Goal: Contribute content: Contribute content

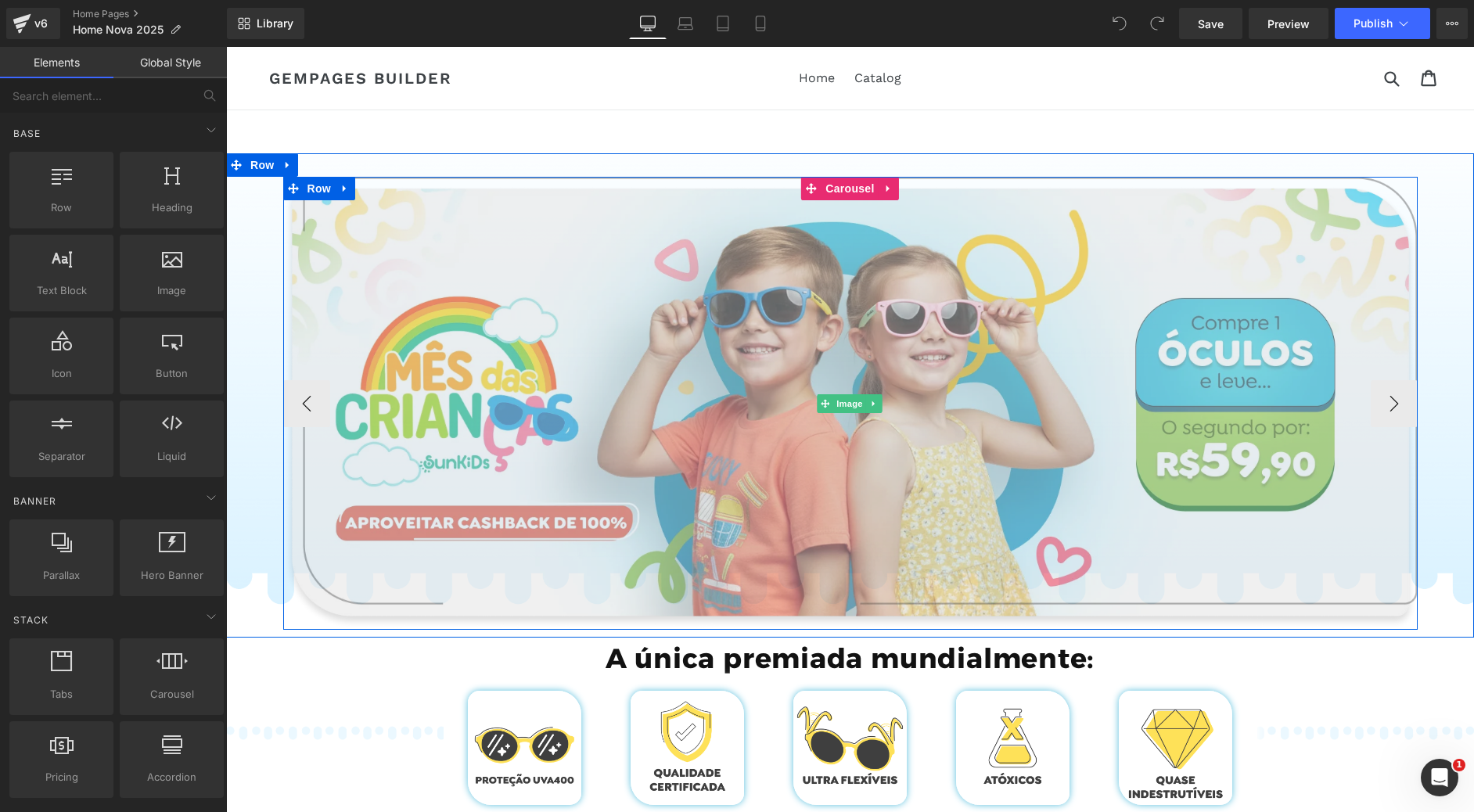
click at [788, 282] on img at bounding box center [850, 403] width 1134 height 453
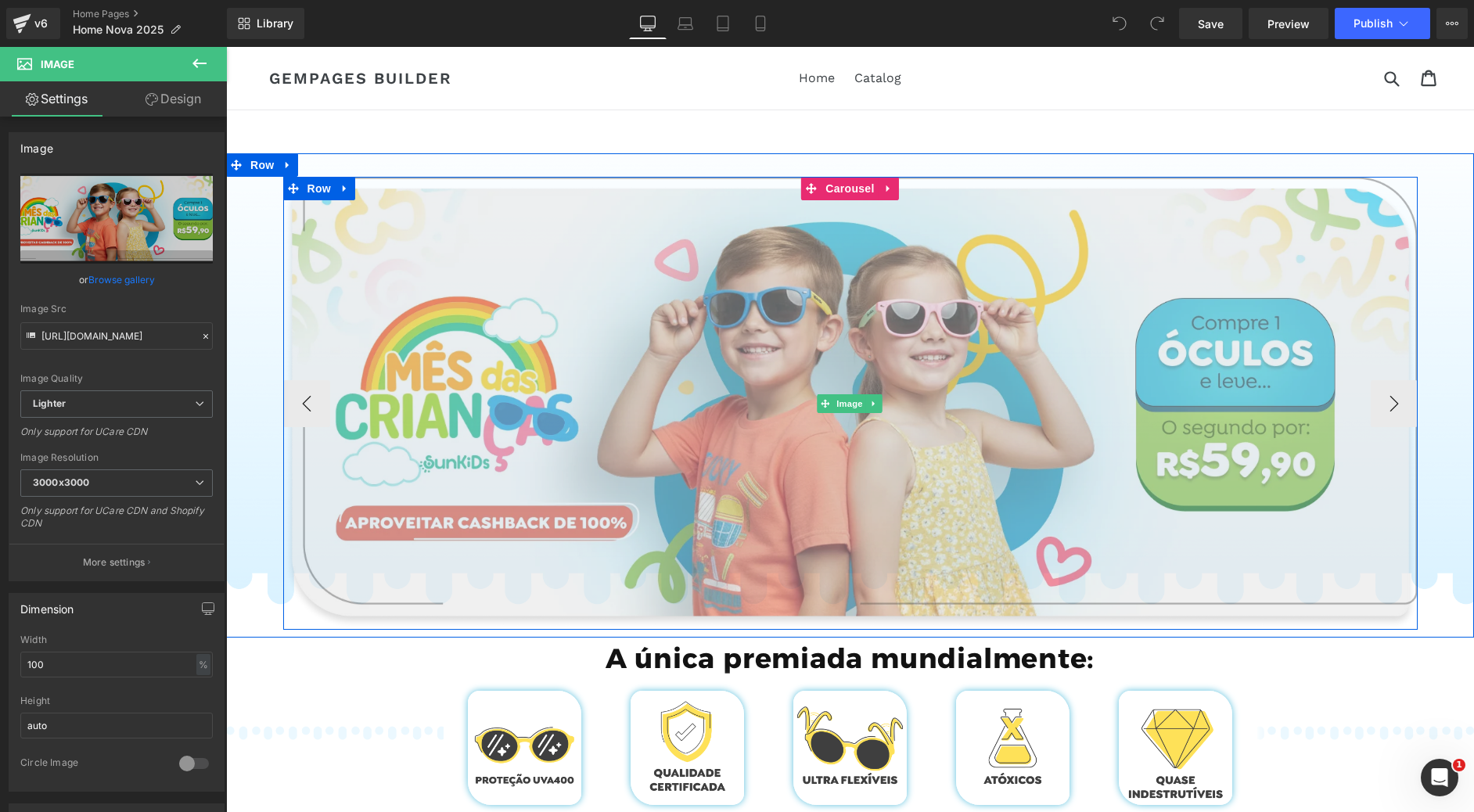
click at [715, 392] on img at bounding box center [850, 403] width 1134 height 453
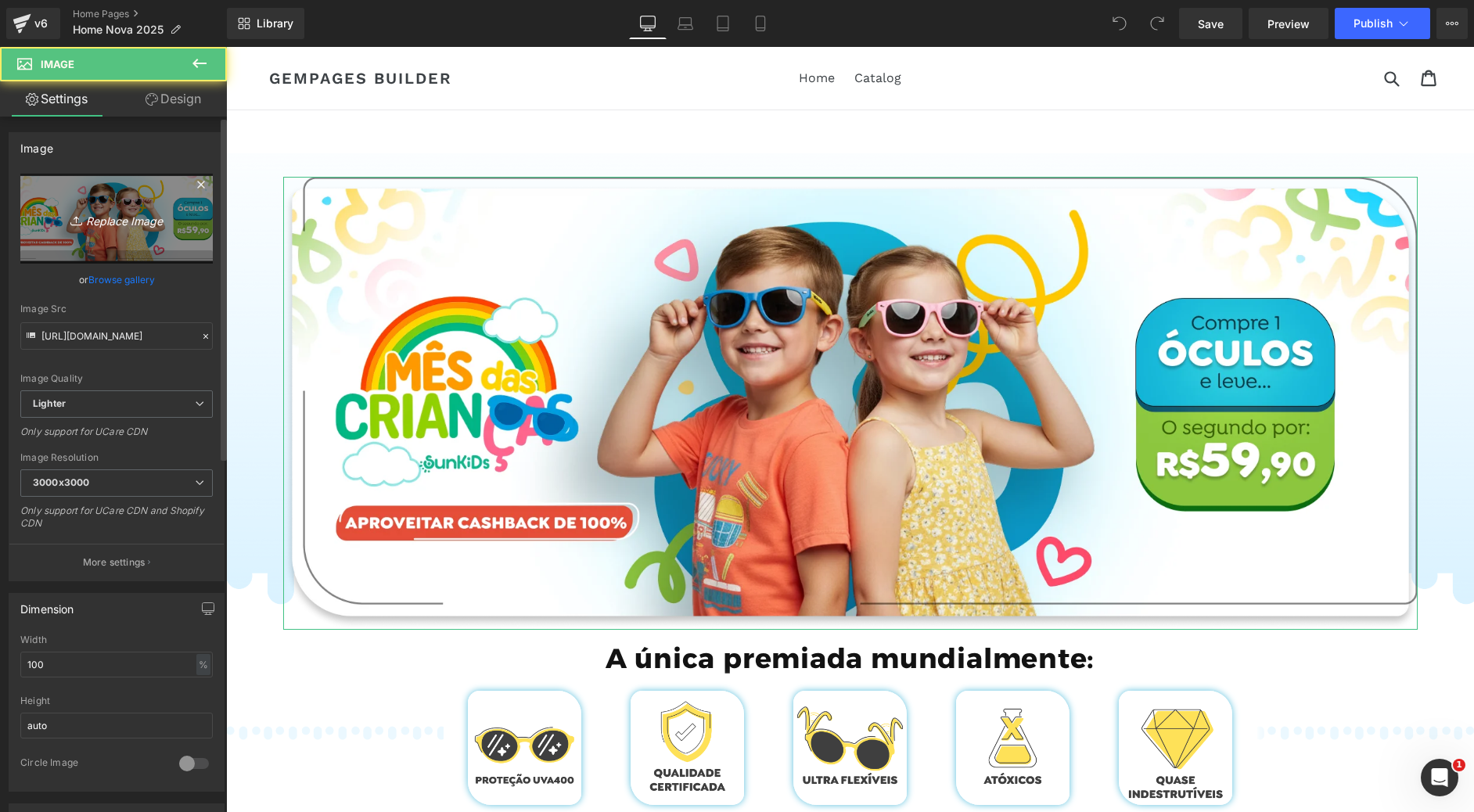
click at [110, 224] on icon "Replace Image" at bounding box center [117, 218] width 126 height 19
type input "C:\fakepath\Group 785.webp"
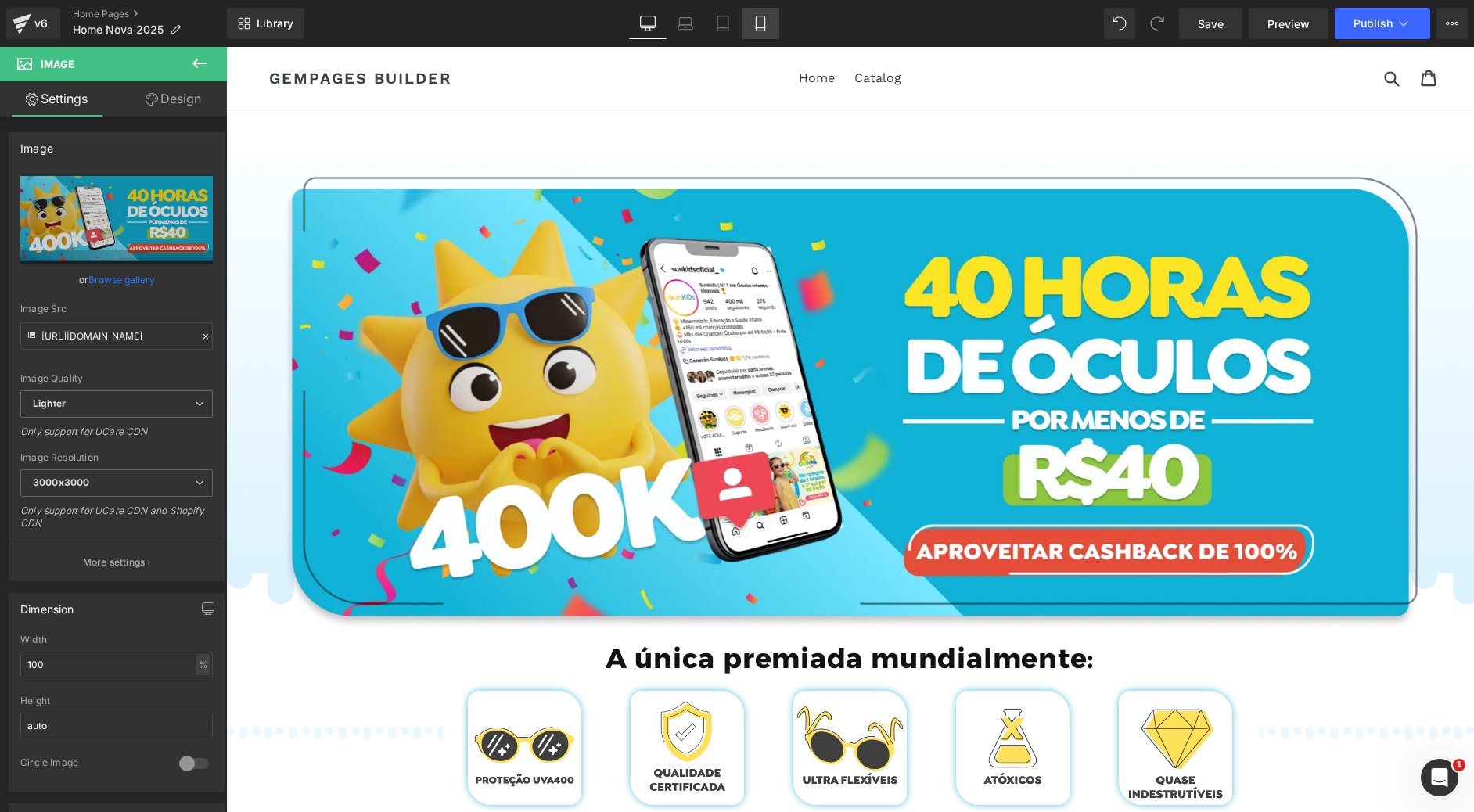
click at [756, 25] on icon at bounding box center [759, 24] width 8 height 15
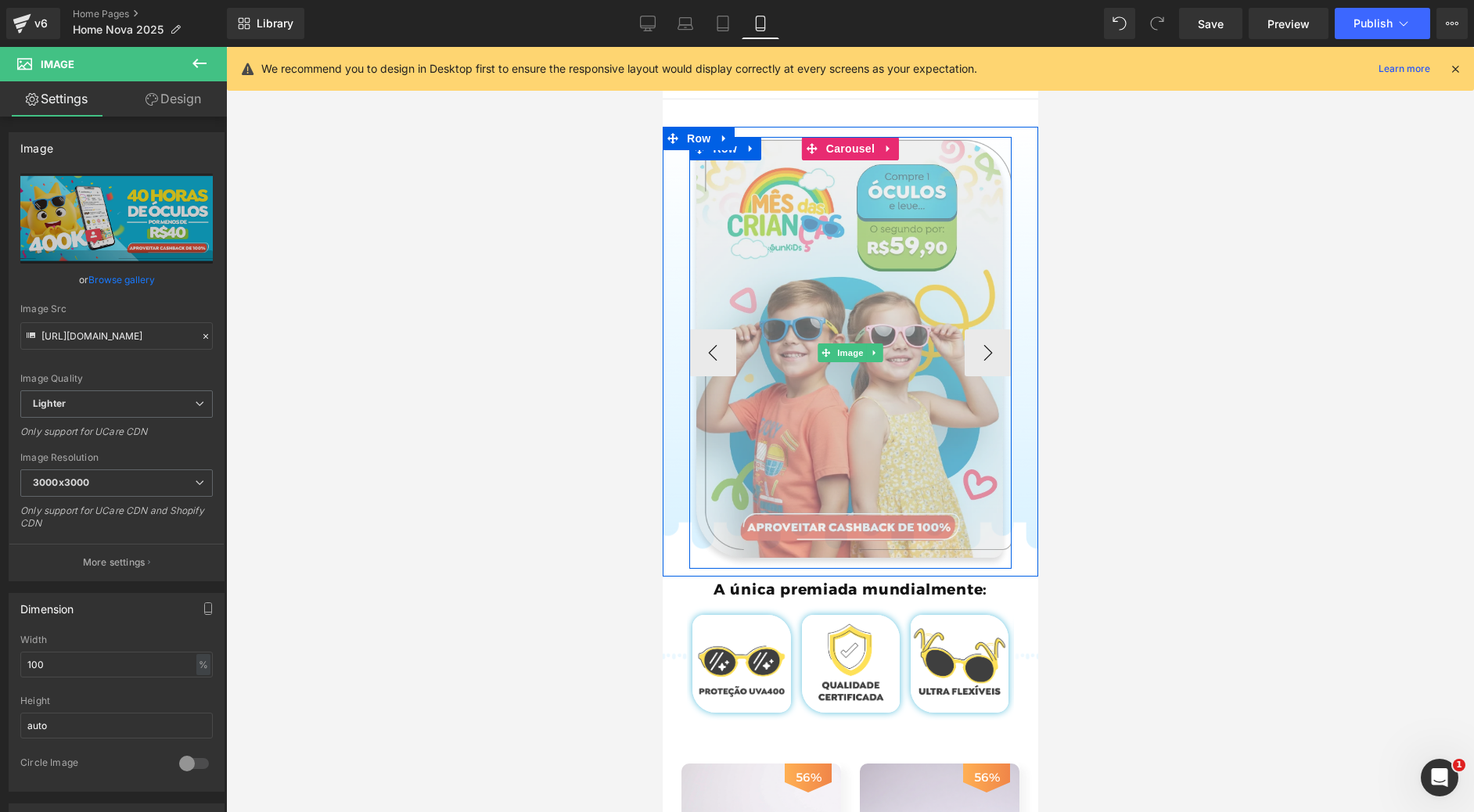
click at [839, 223] on img at bounding box center [849, 352] width 323 height 431
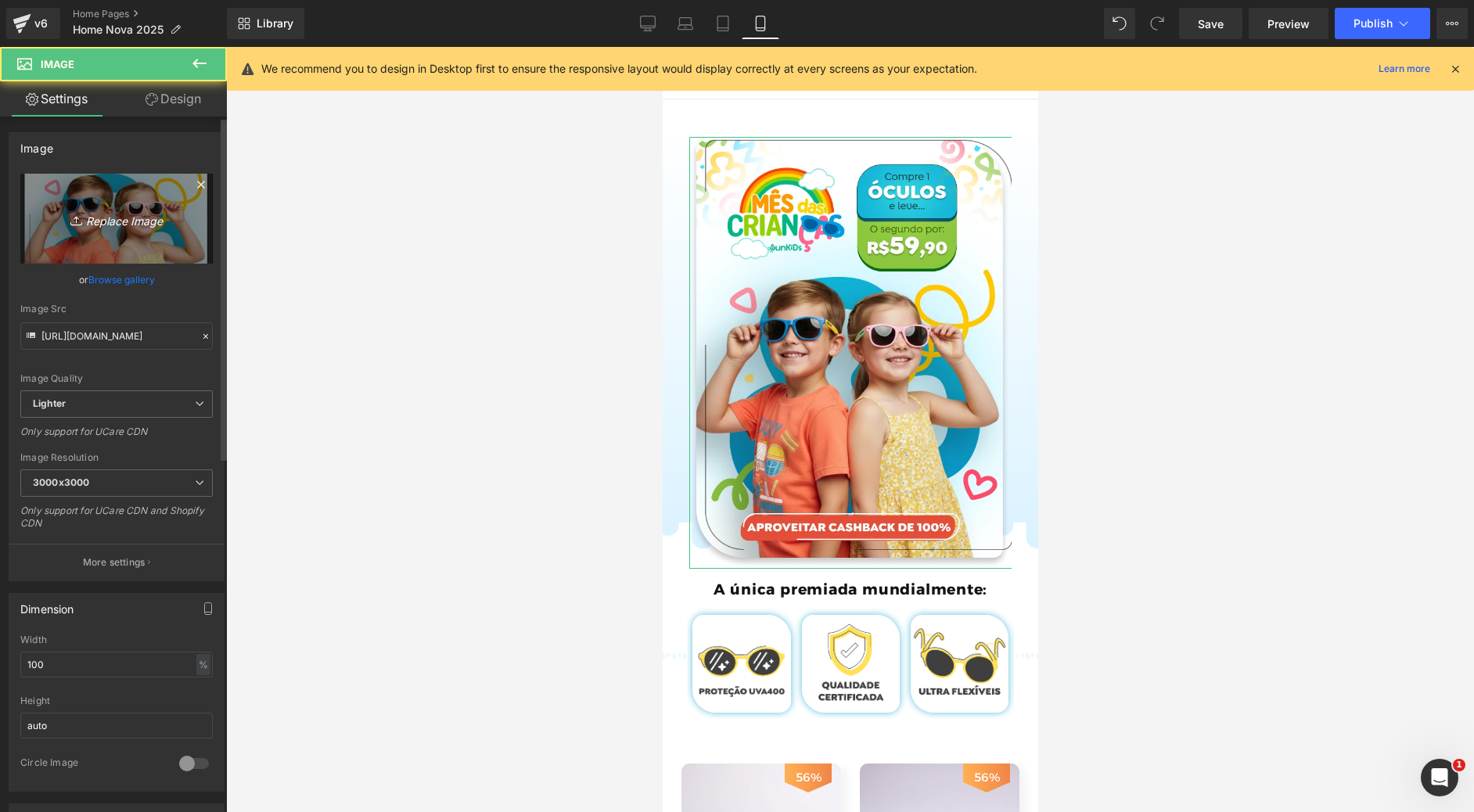
click at [135, 231] on link "Replace Image" at bounding box center [116, 218] width 192 height 90
type input "C:\fakepath\Group 772.webp"
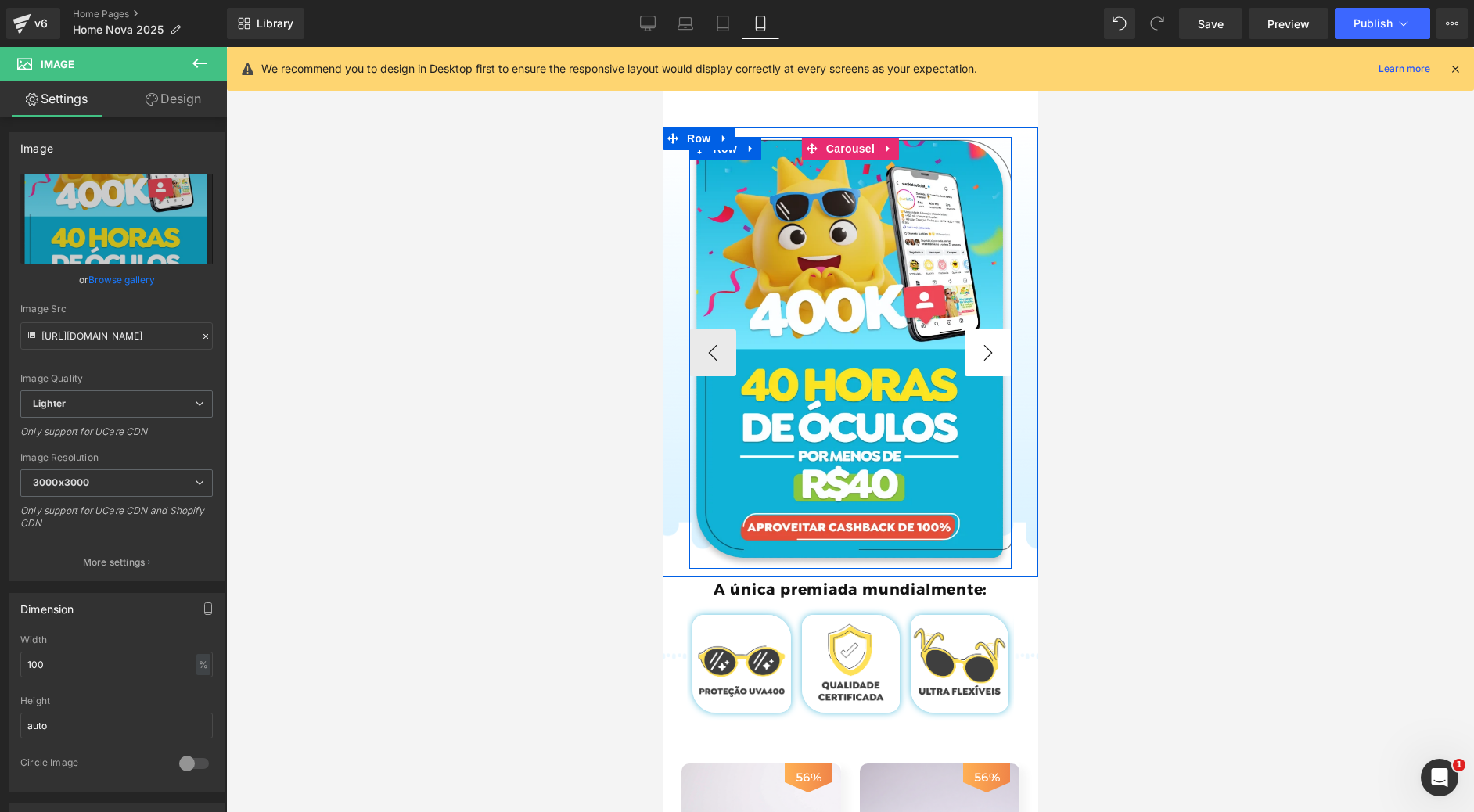
click at [978, 358] on button "›" at bounding box center [988, 353] width 47 height 47
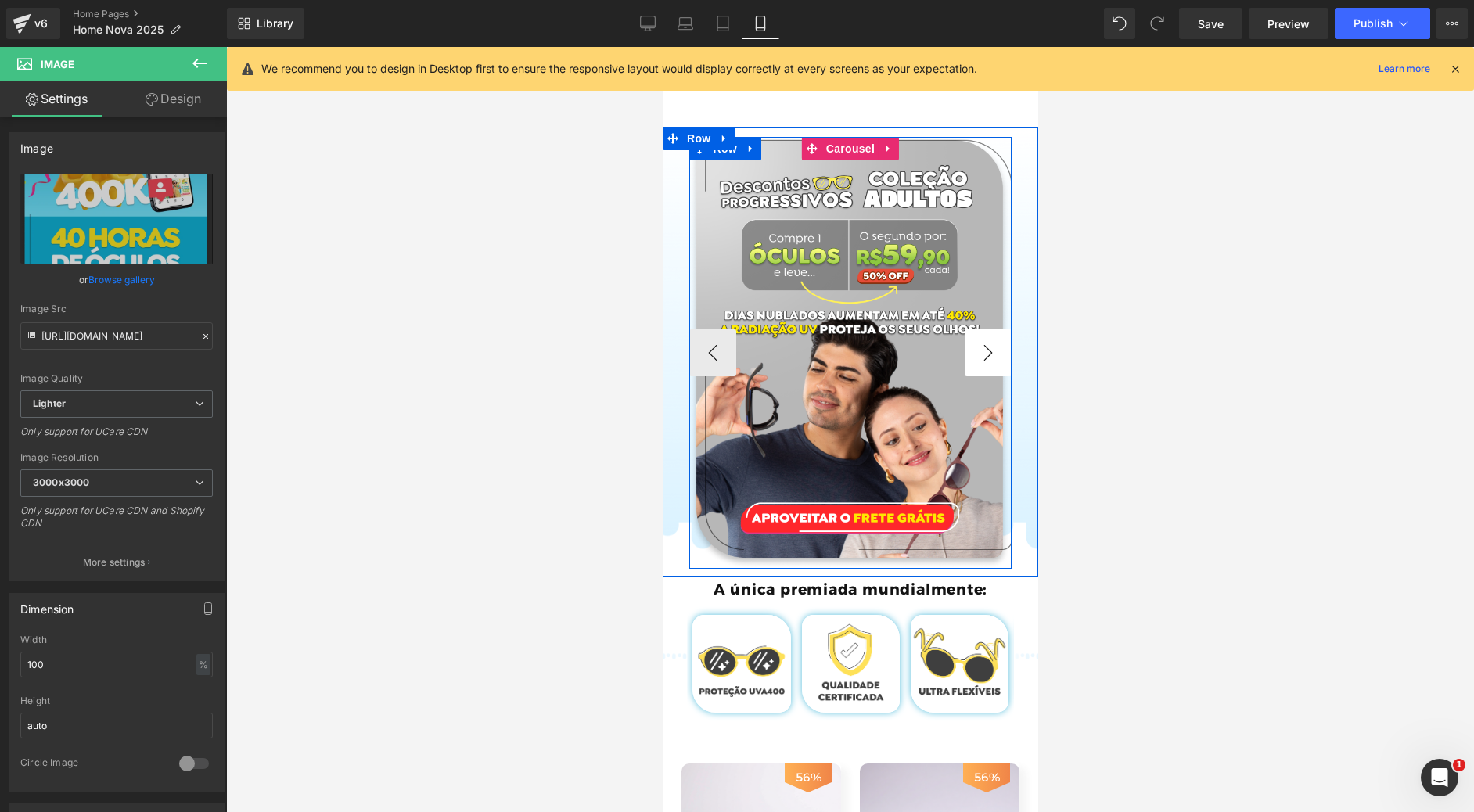
click at [973, 367] on button "›" at bounding box center [988, 353] width 47 height 47
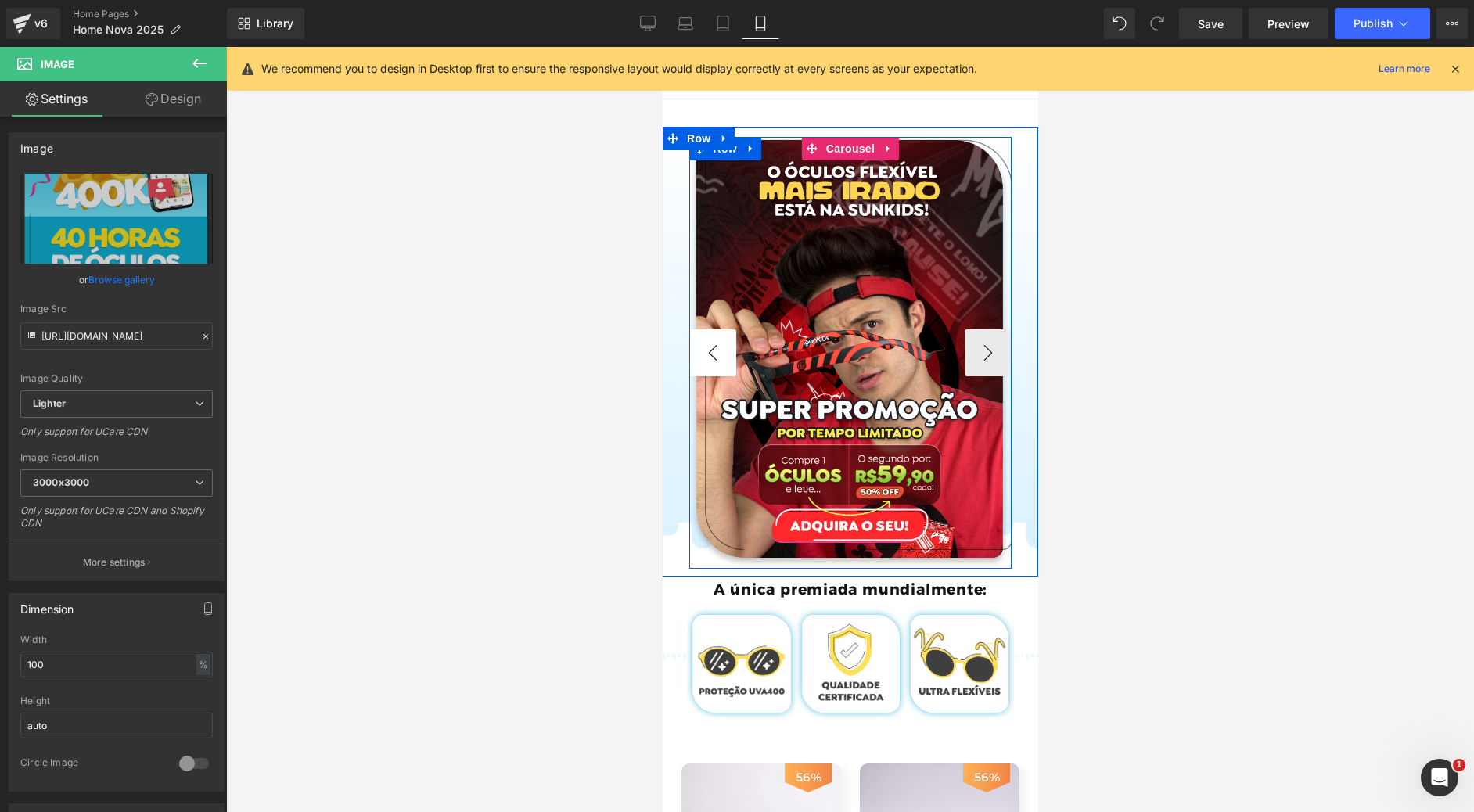
click at [707, 358] on button "‹" at bounding box center [712, 353] width 47 height 47
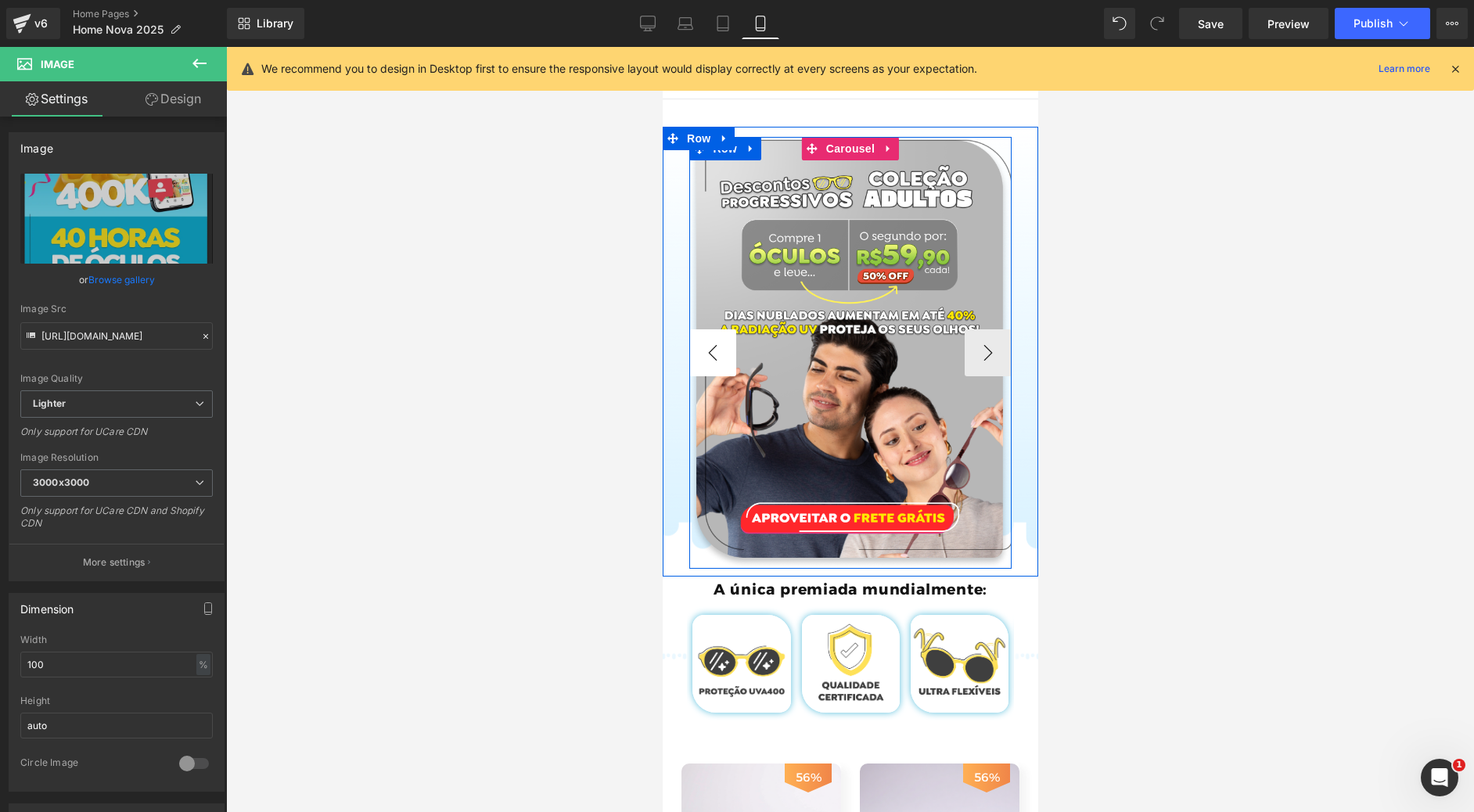
click at [700, 346] on button "‹" at bounding box center [712, 353] width 47 height 47
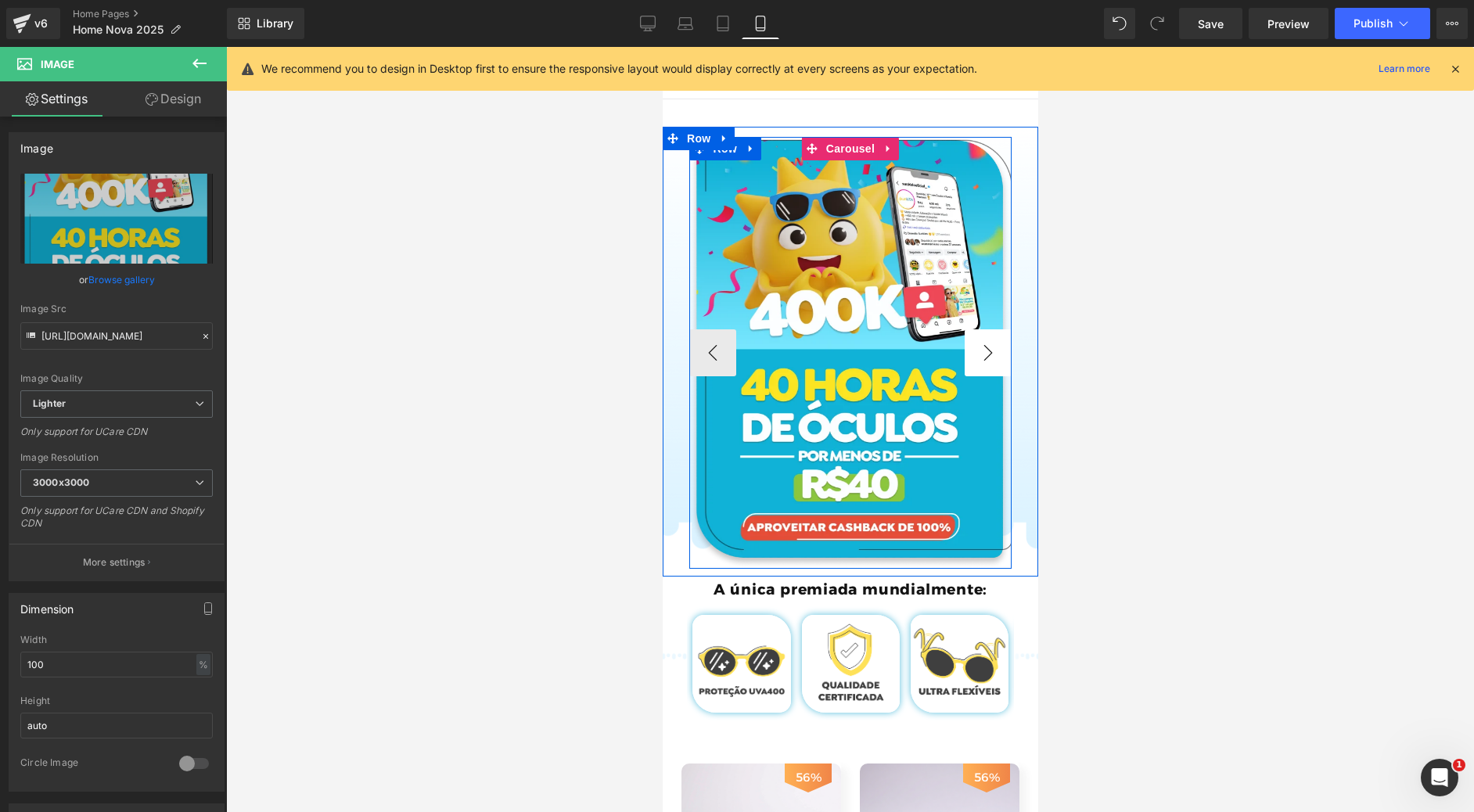
click at [982, 355] on button "›" at bounding box center [988, 353] width 47 height 47
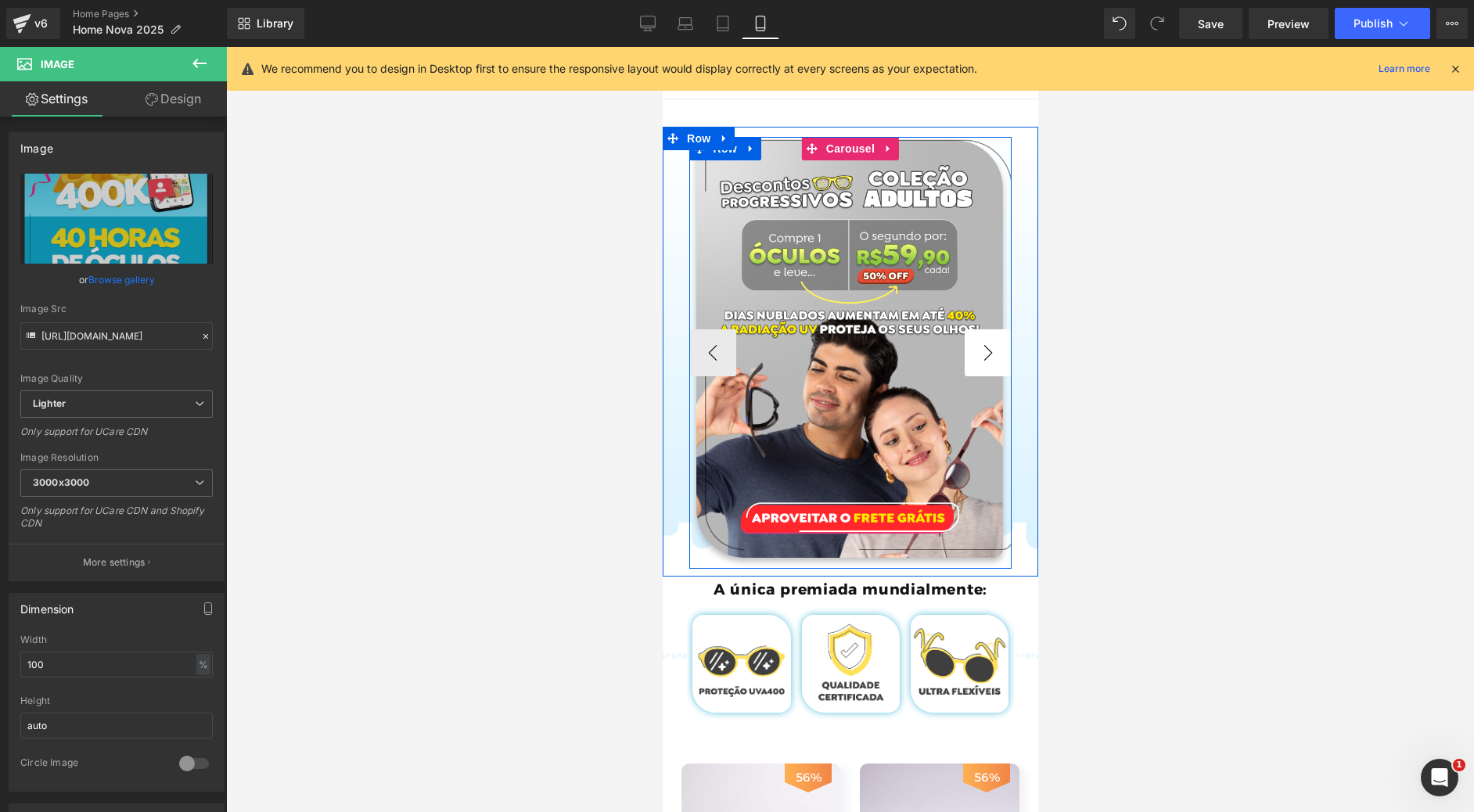
click at [980, 352] on button "›" at bounding box center [988, 353] width 47 height 47
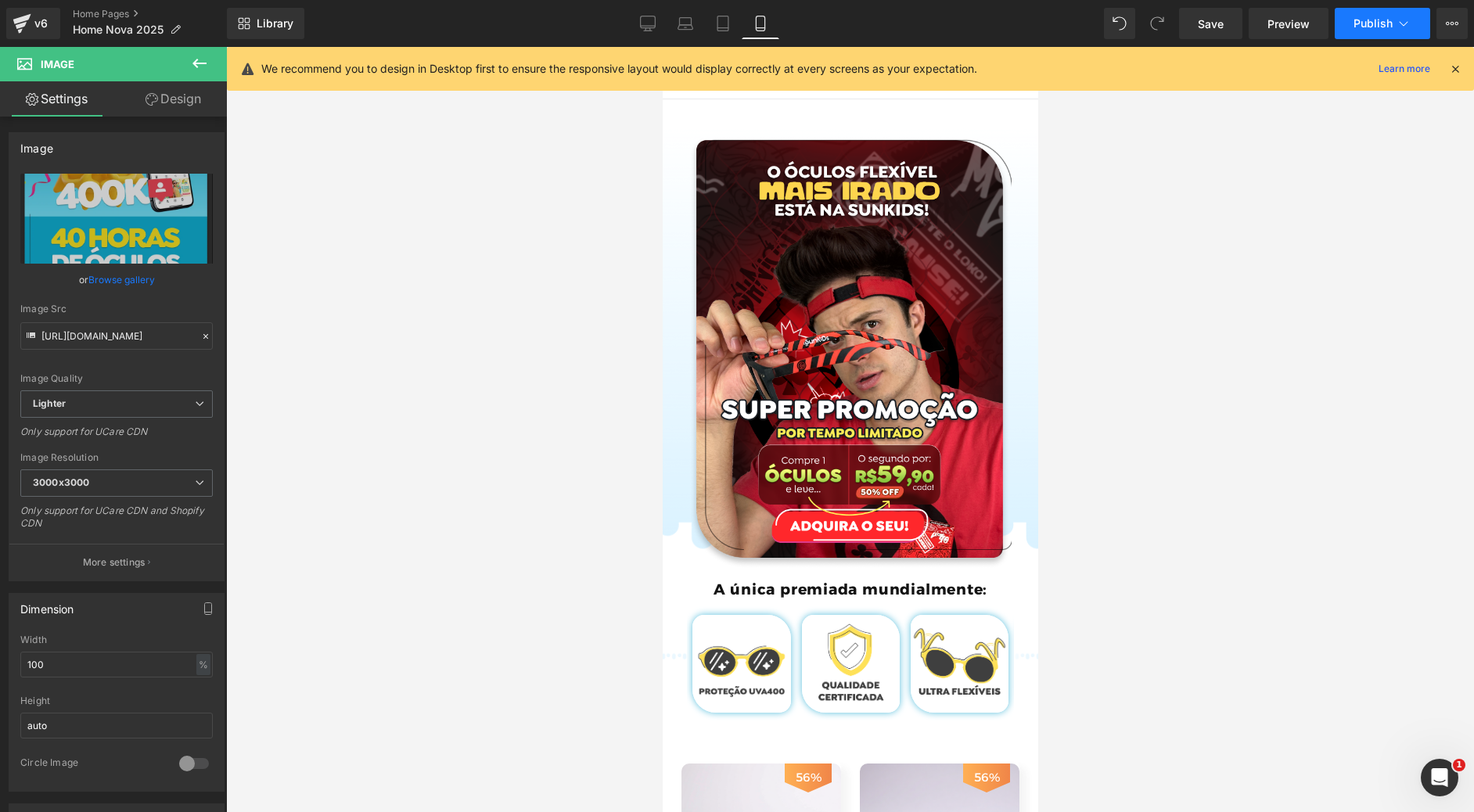
click at [1383, 22] on span "Publish" at bounding box center [1373, 24] width 39 height 13
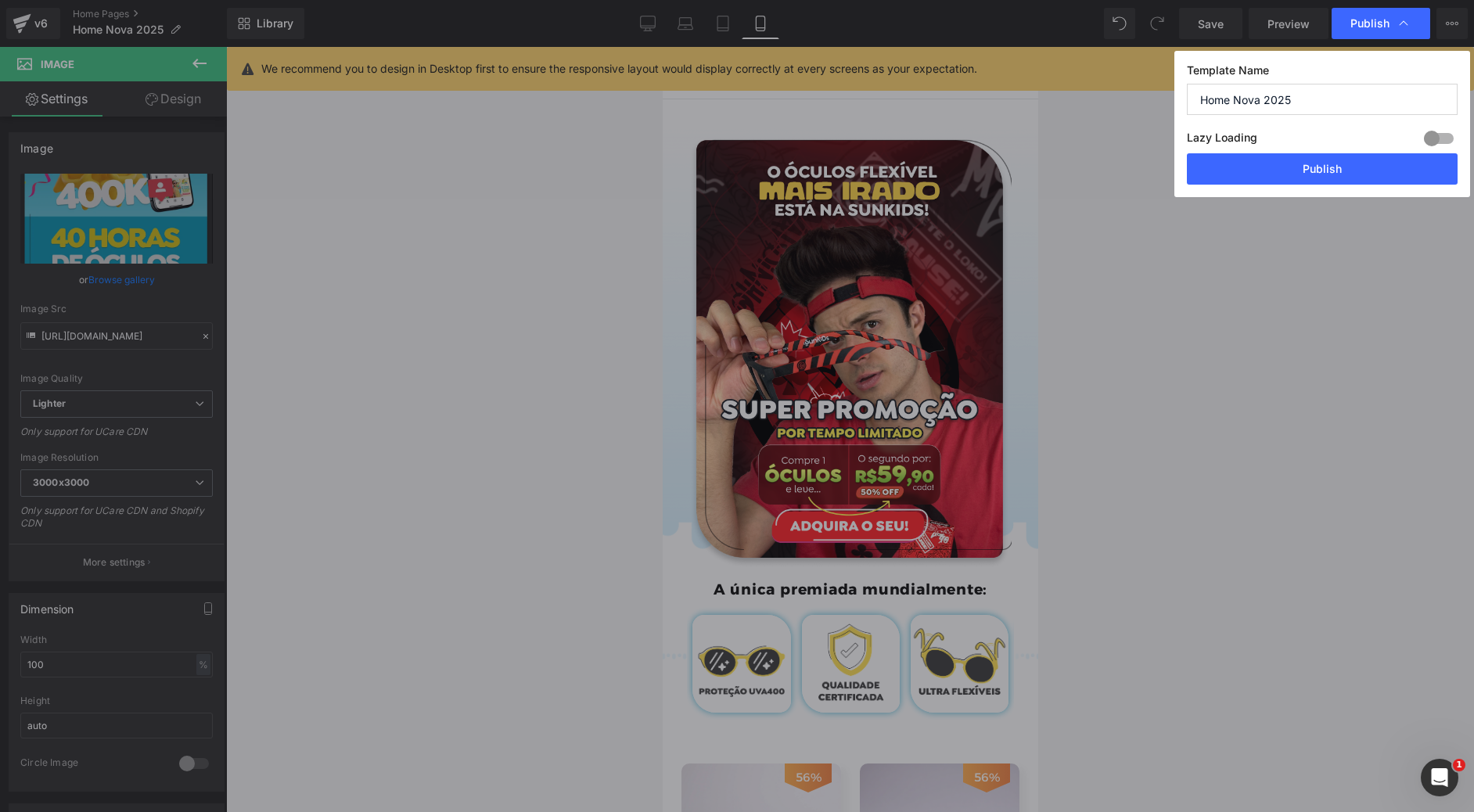
click at [1386, 159] on button "Publish" at bounding box center [1322, 168] width 270 height 31
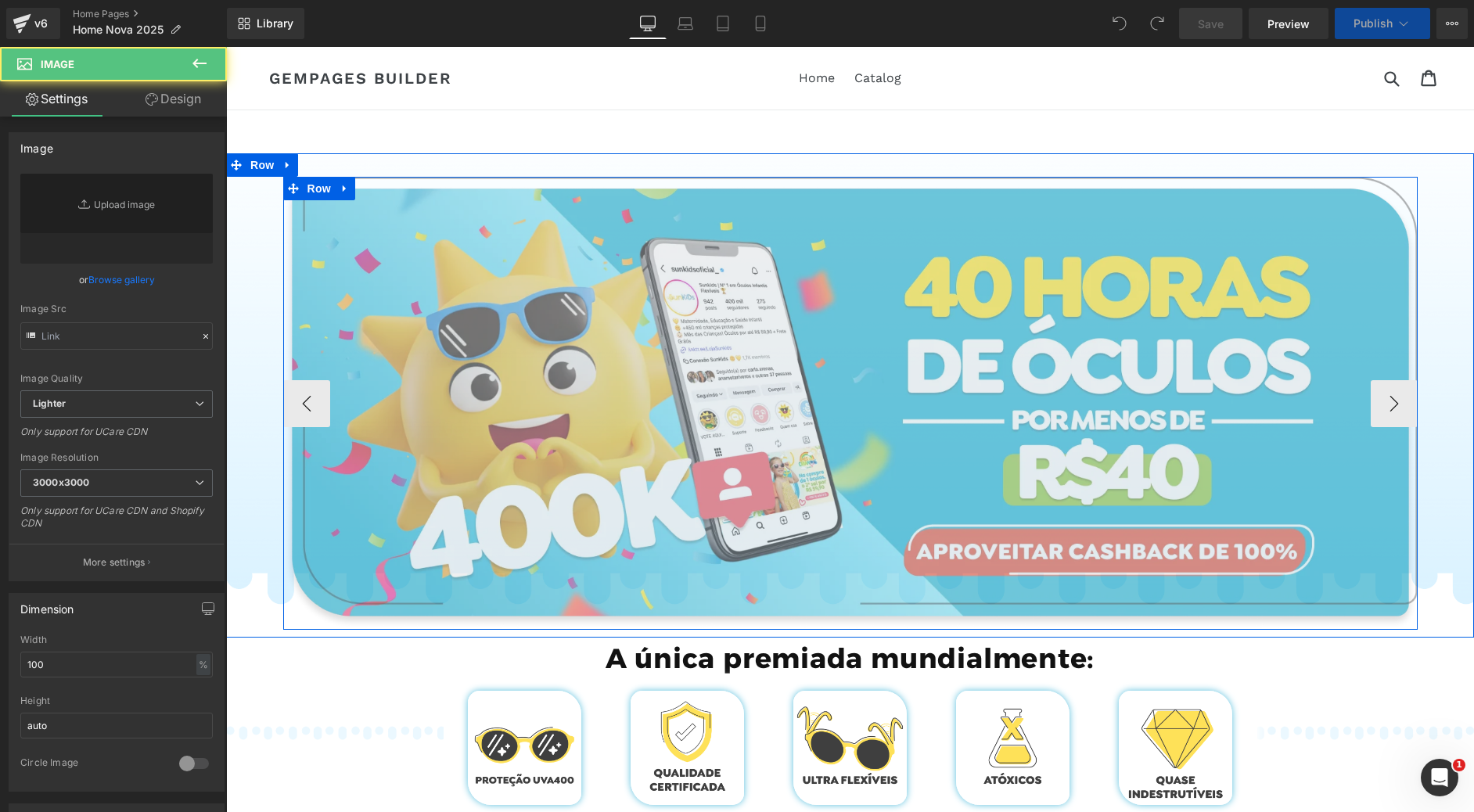
click at [1387, 411] on img at bounding box center [850, 403] width 1134 height 453
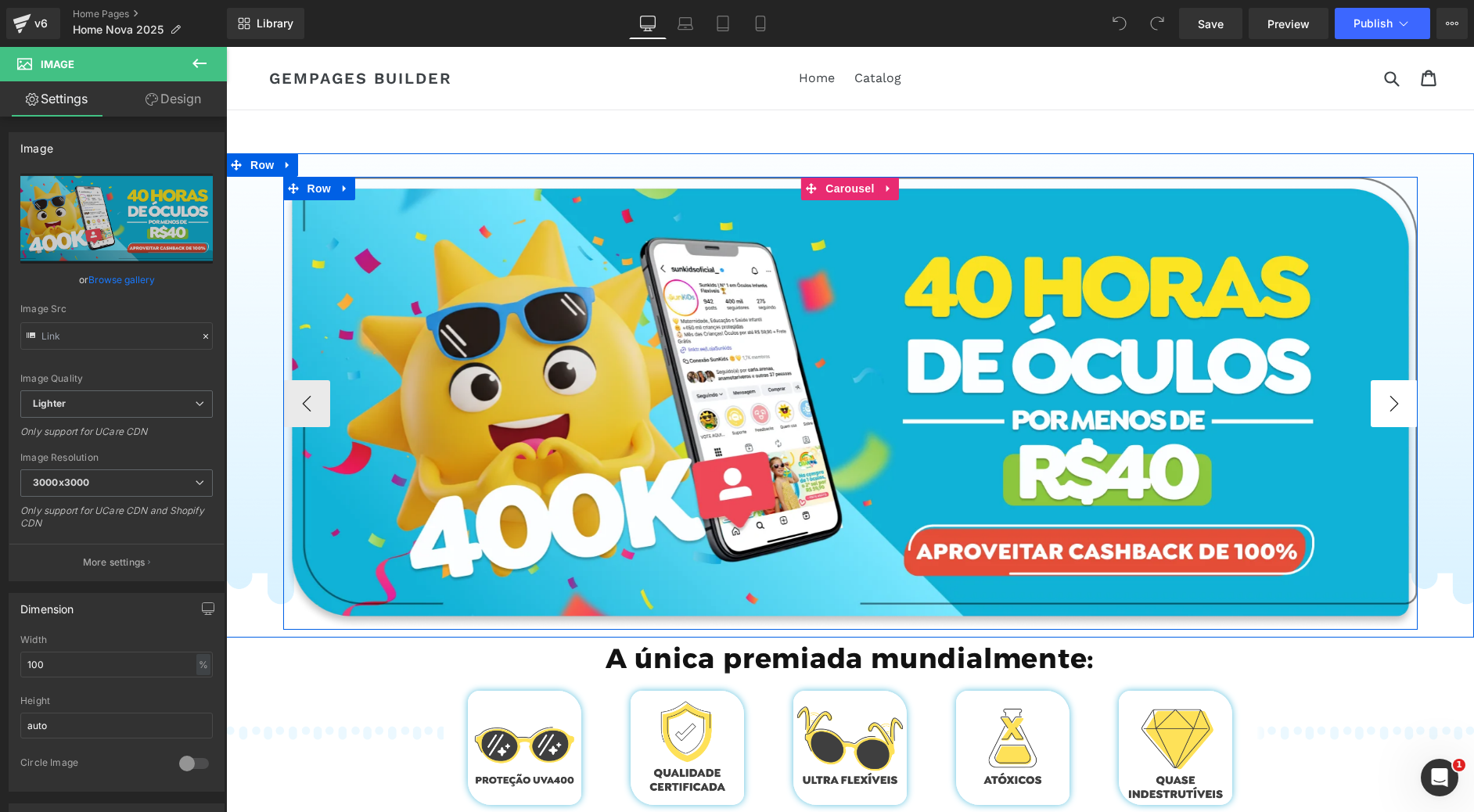
click at [1400, 399] on button "›" at bounding box center [1395, 404] width 47 height 47
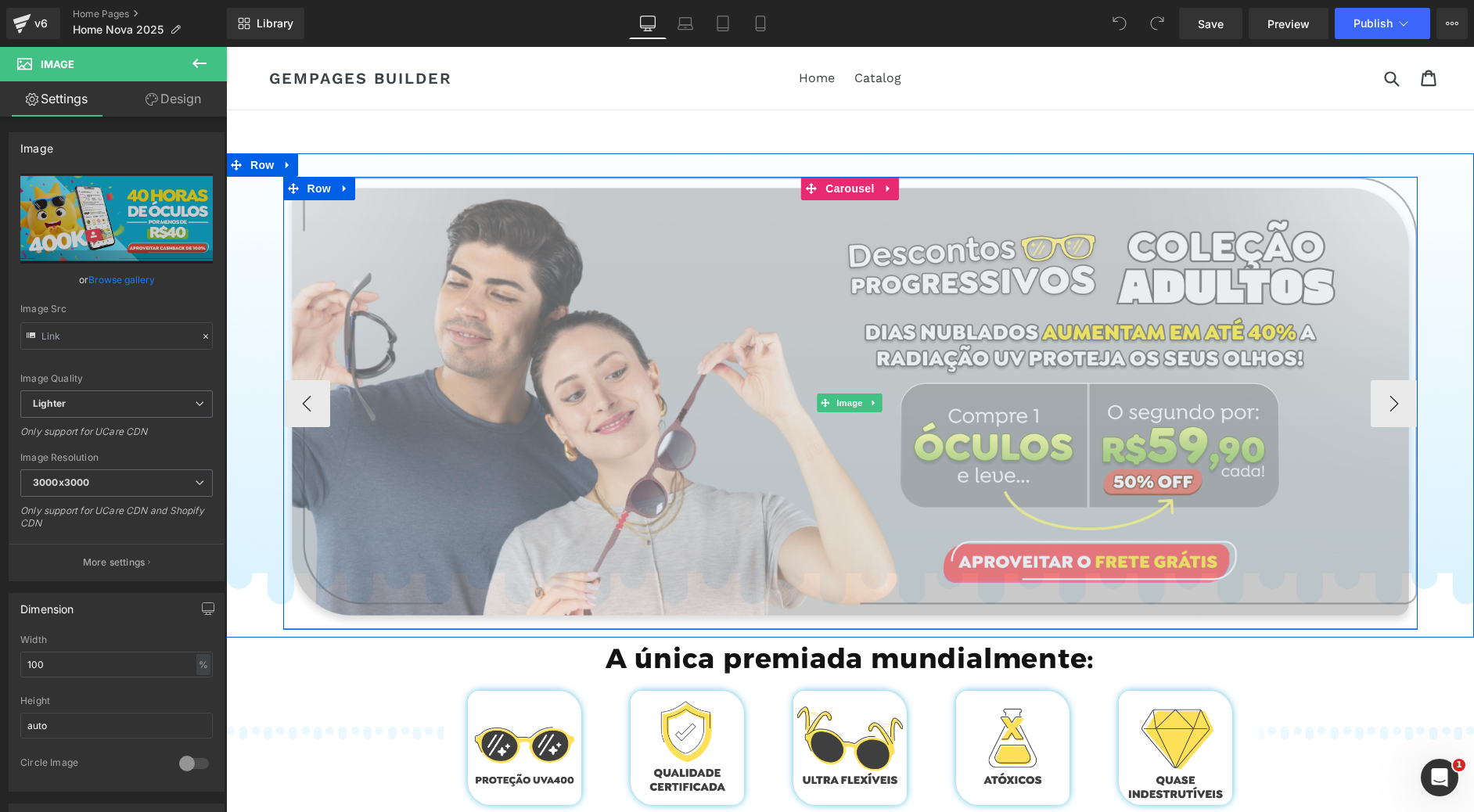
click at [849, 320] on img at bounding box center [850, 402] width 1134 height 452
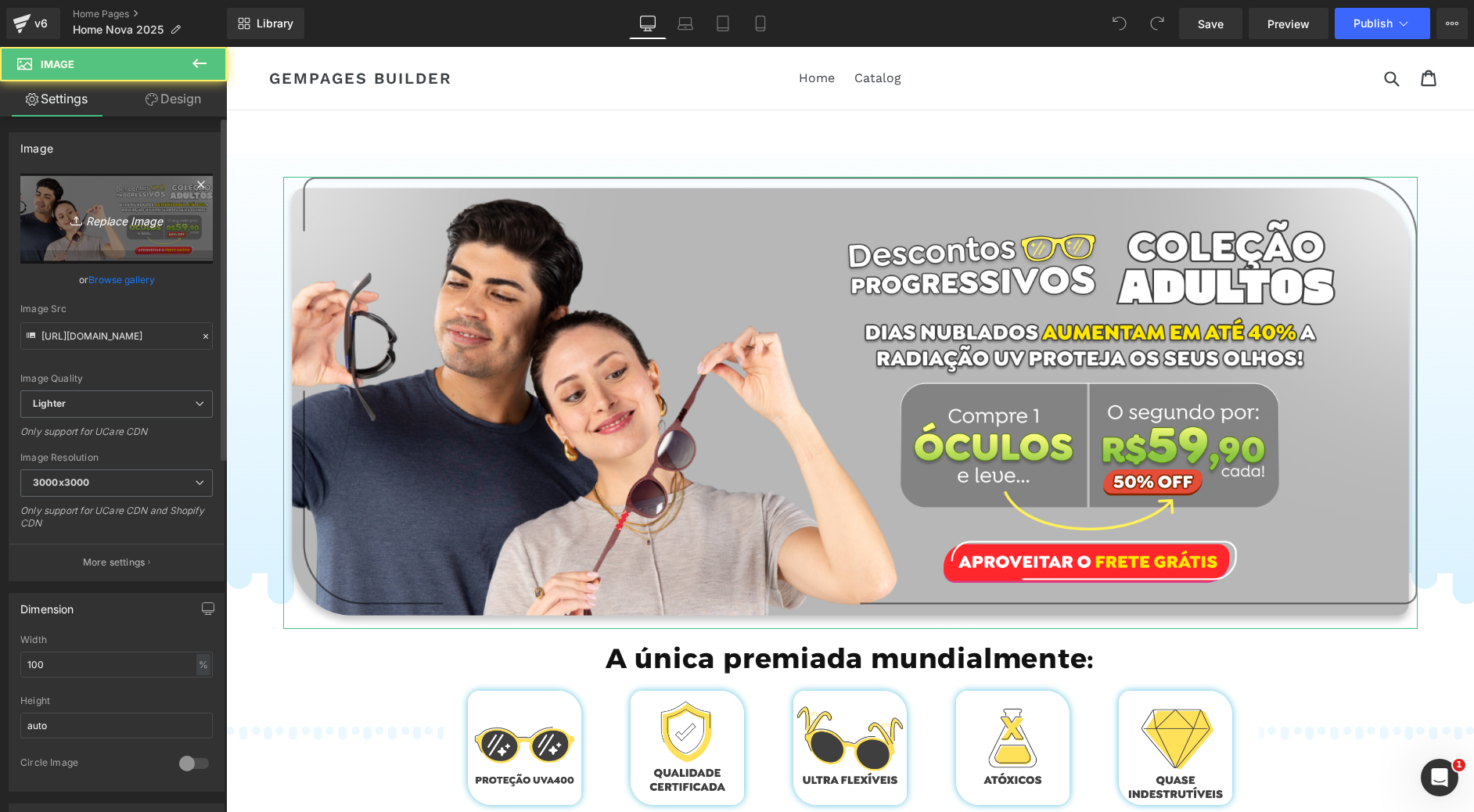
click at [144, 236] on link "Replace Image" at bounding box center [116, 218] width 192 height 90
type input "C:\fakepath\Group 718.png"
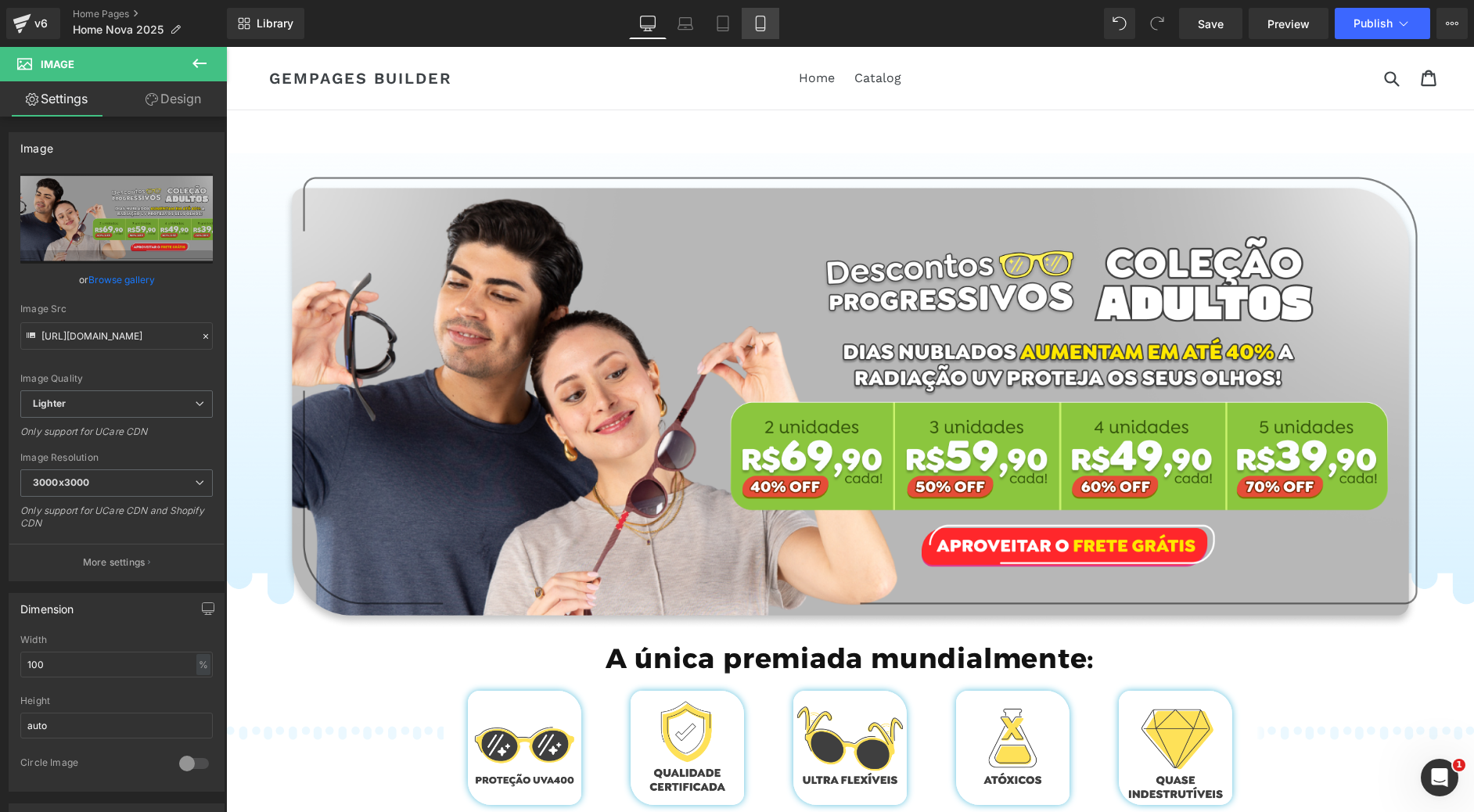
drag, startPoint x: 759, startPoint y: 25, endPoint x: 759, endPoint y: 34, distance: 9.0
click at [759, 25] on icon at bounding box center [760, 23] width 15 height 15
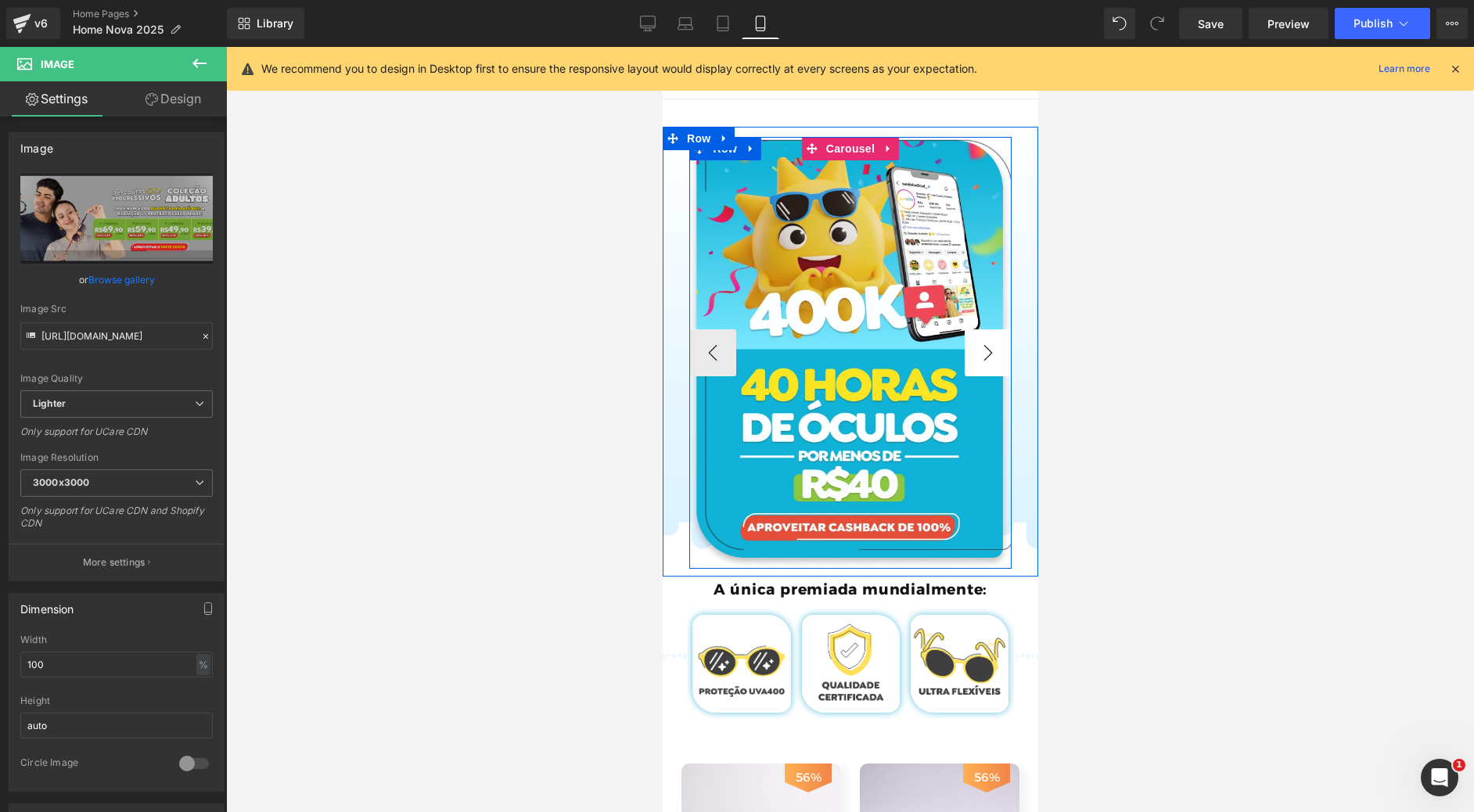
click at [994, 374] on button "›" at bounding box center [988, 353] width 47 height 47
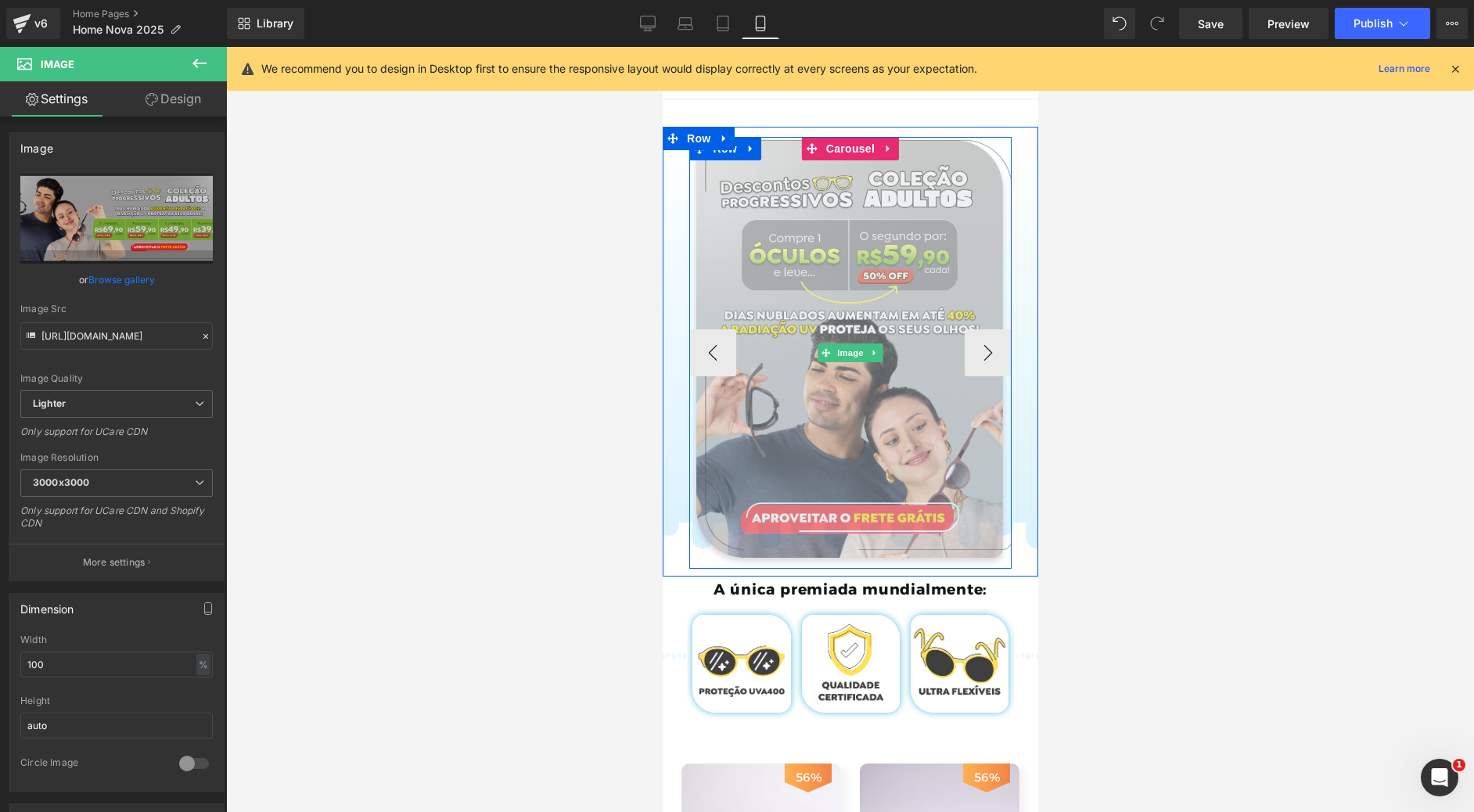
click at [838, 242] on img at bounding box center [849, 352] width 323 height 431
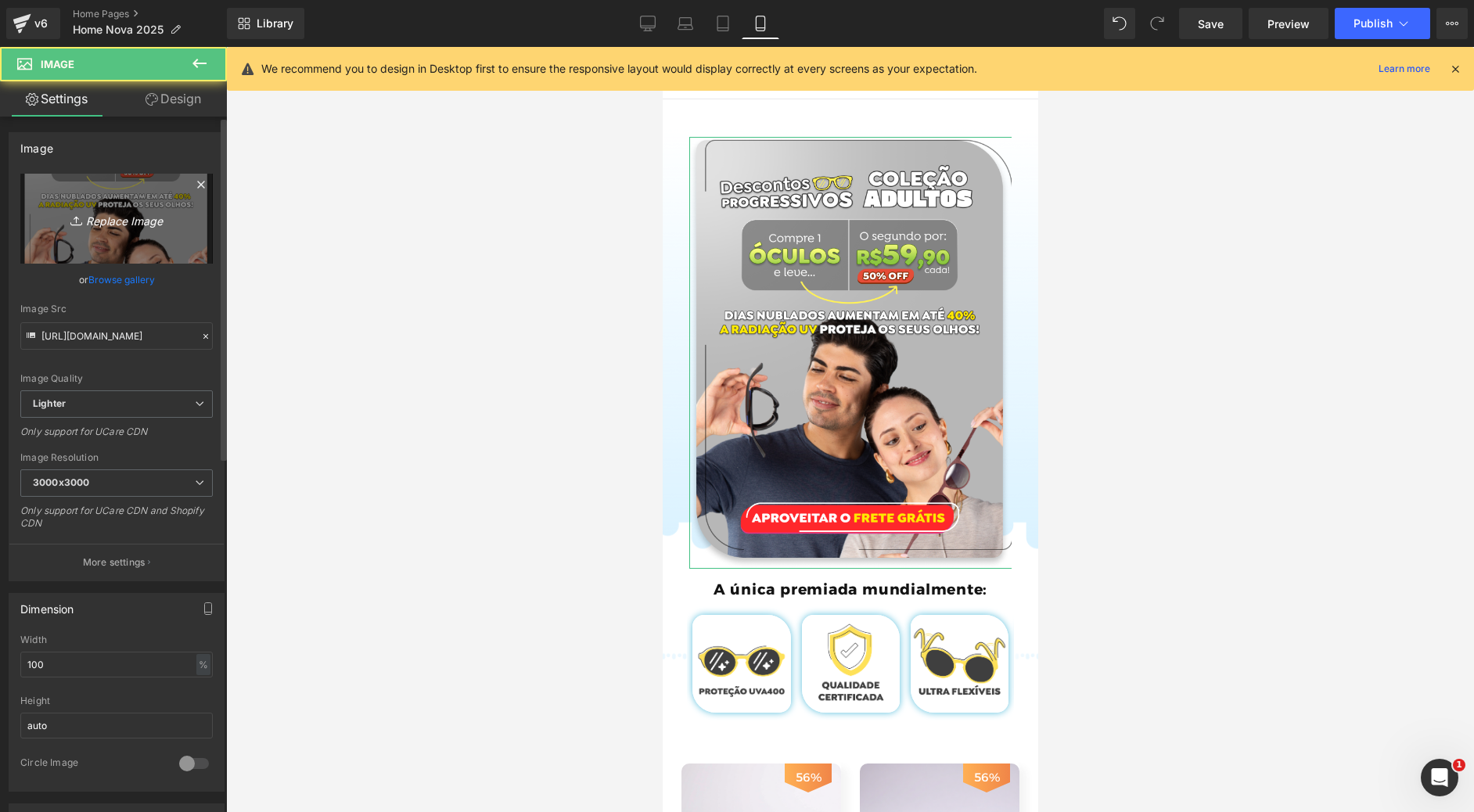
click at [129, 239] on link "Replace Image" at bounding box center [116, 218] width 192 height 90
type input "C:\fakepath\Group 718.png"
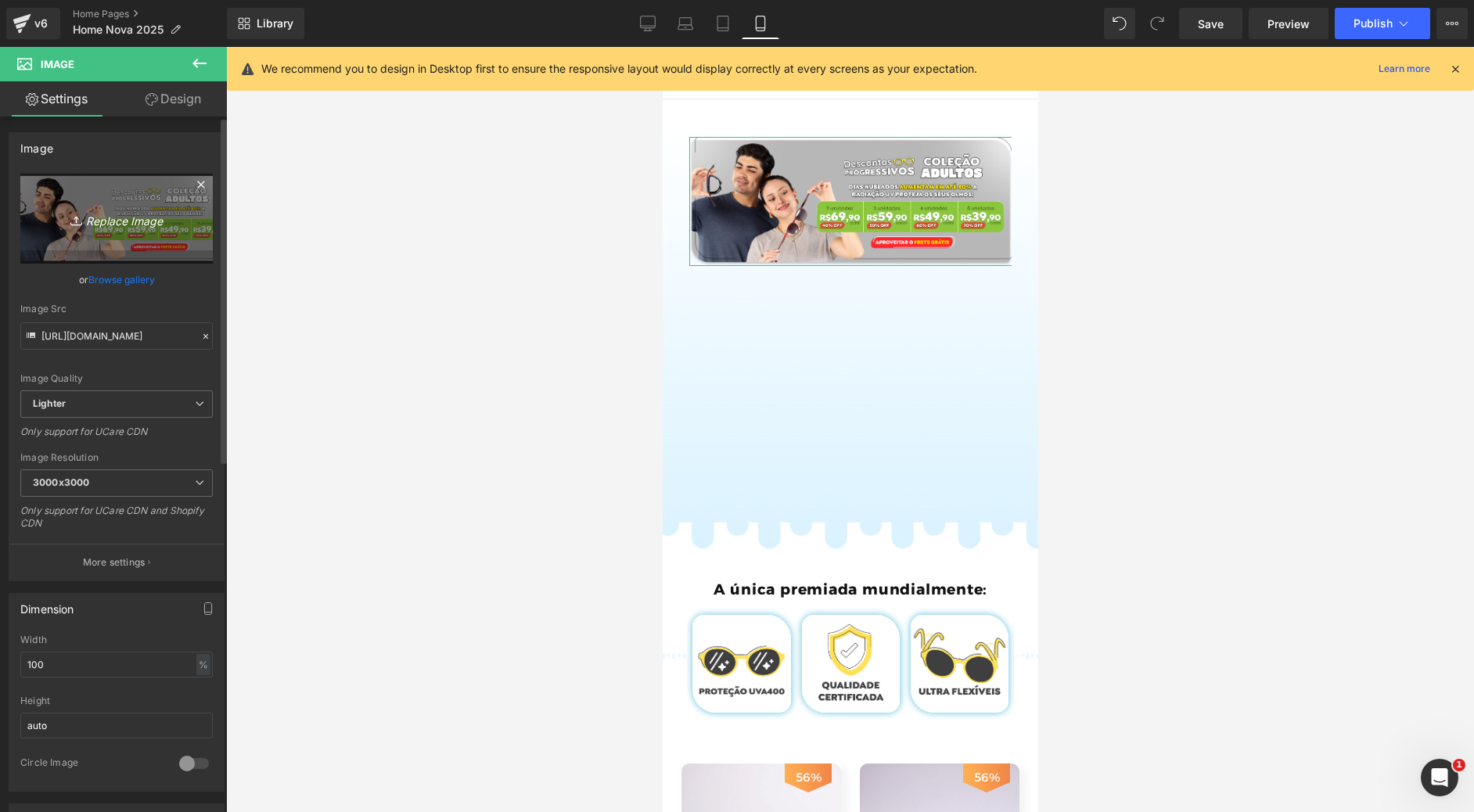
click at [134, 214] on icon "Replace Image" at bounding box center [117, 218] width 126 height 19
type input "C:\fakepath\Group 719.png"
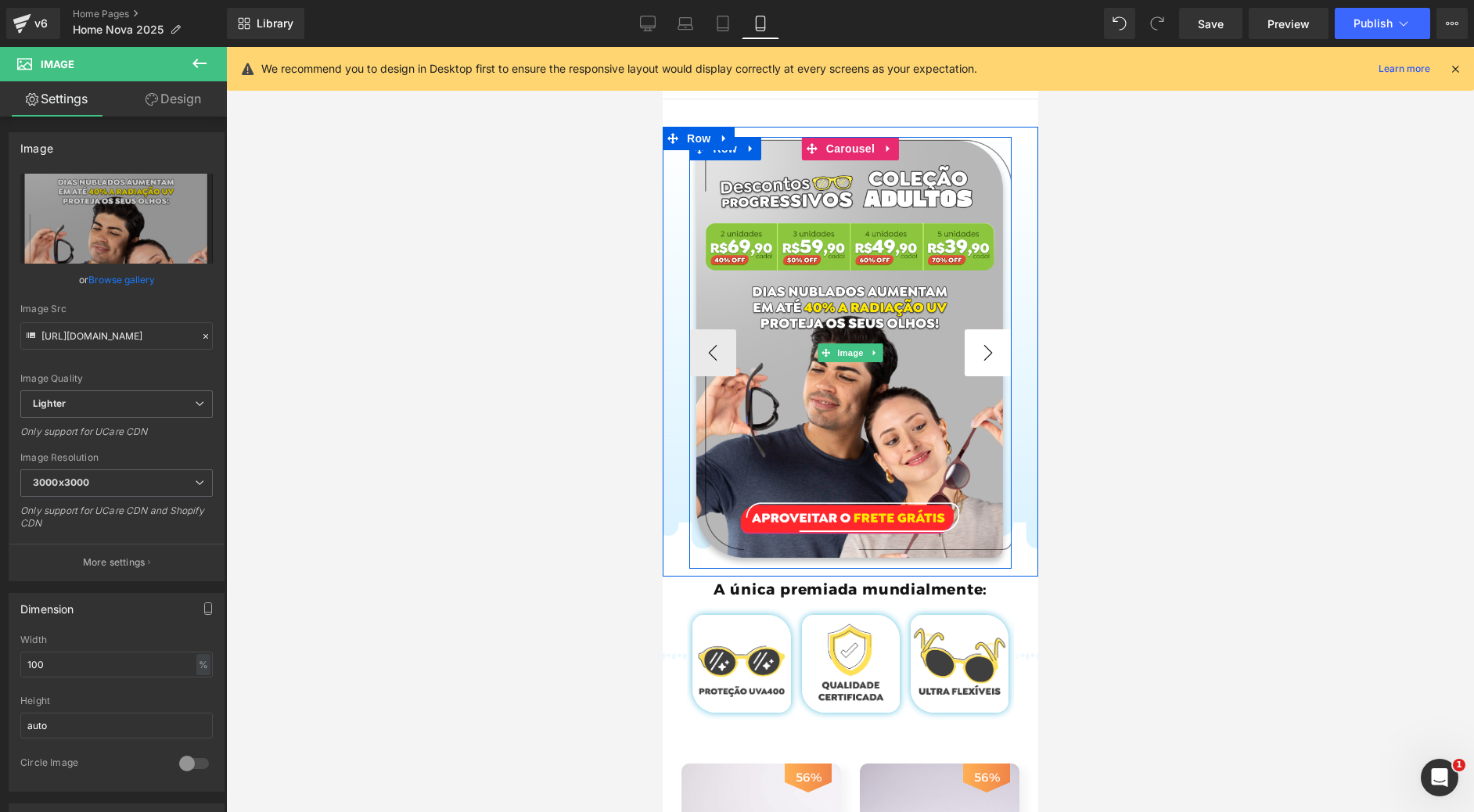
click at [987, 376] on button "›" at bounding box center [988, 353] width 47 height 47
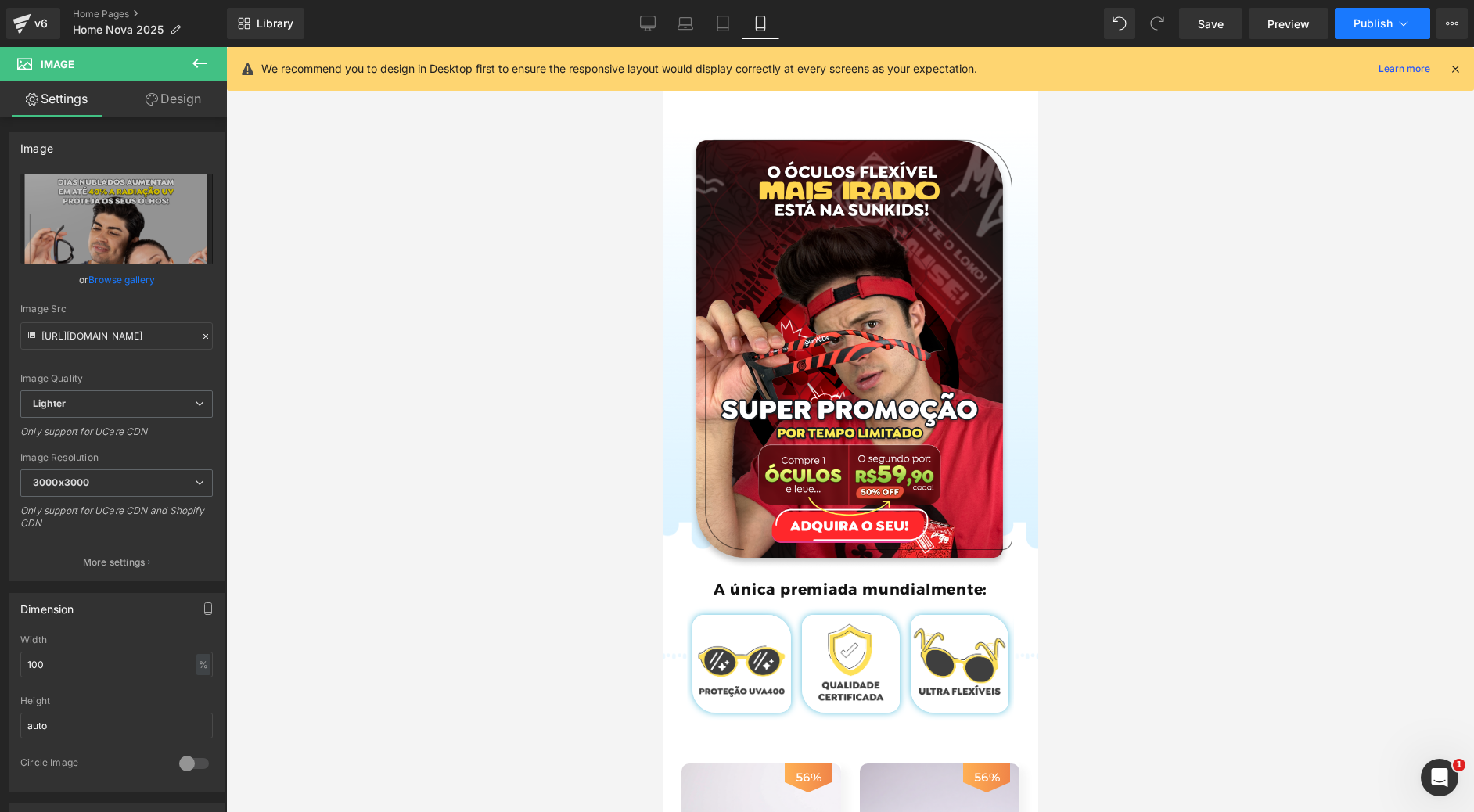
click at [1389, 24] on span "Publish" at bounding box center [1373, 24] width 39 height 13
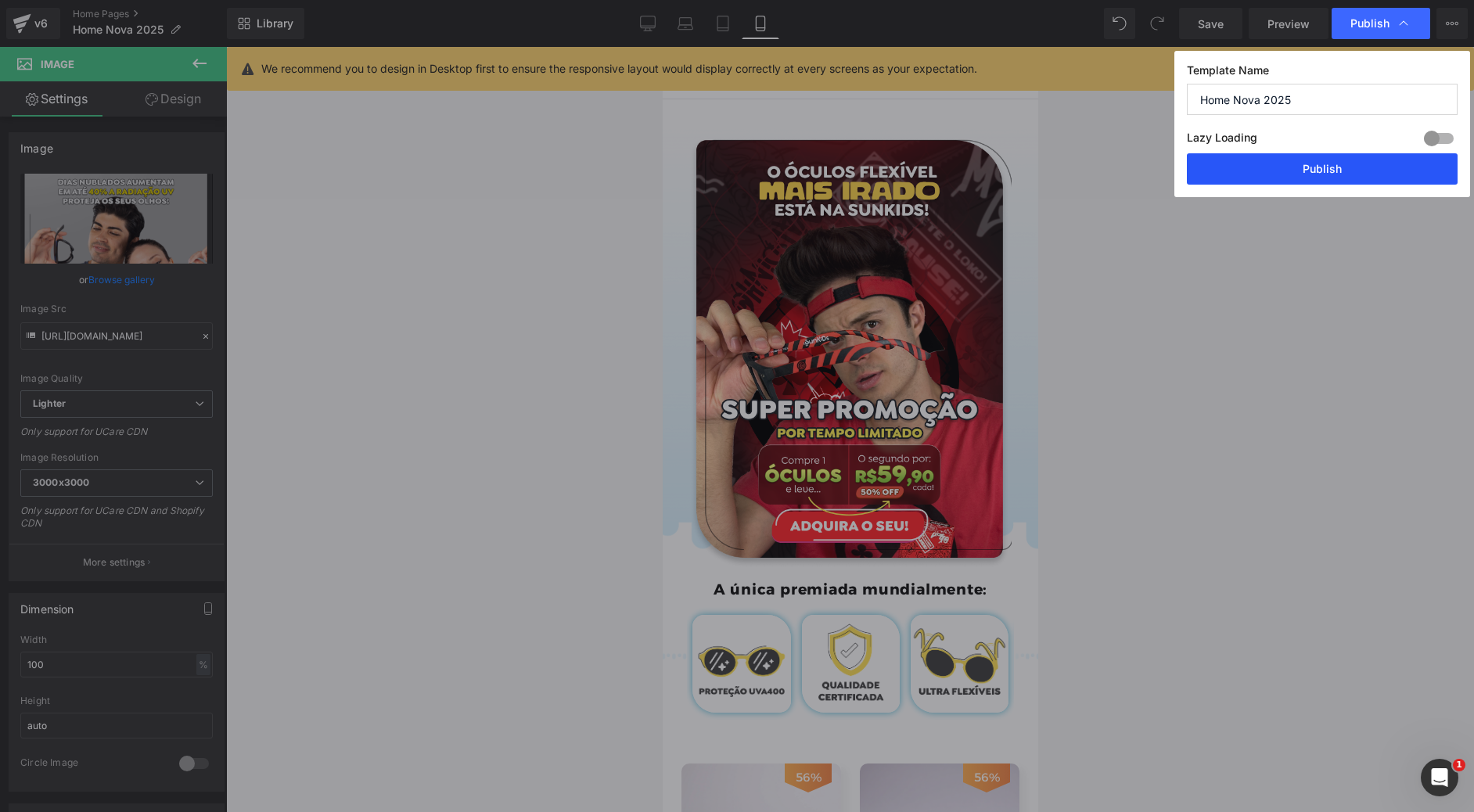
click at [1307, 172] on button "Publish" at bounding box center [1322, 168] width 270 height 31
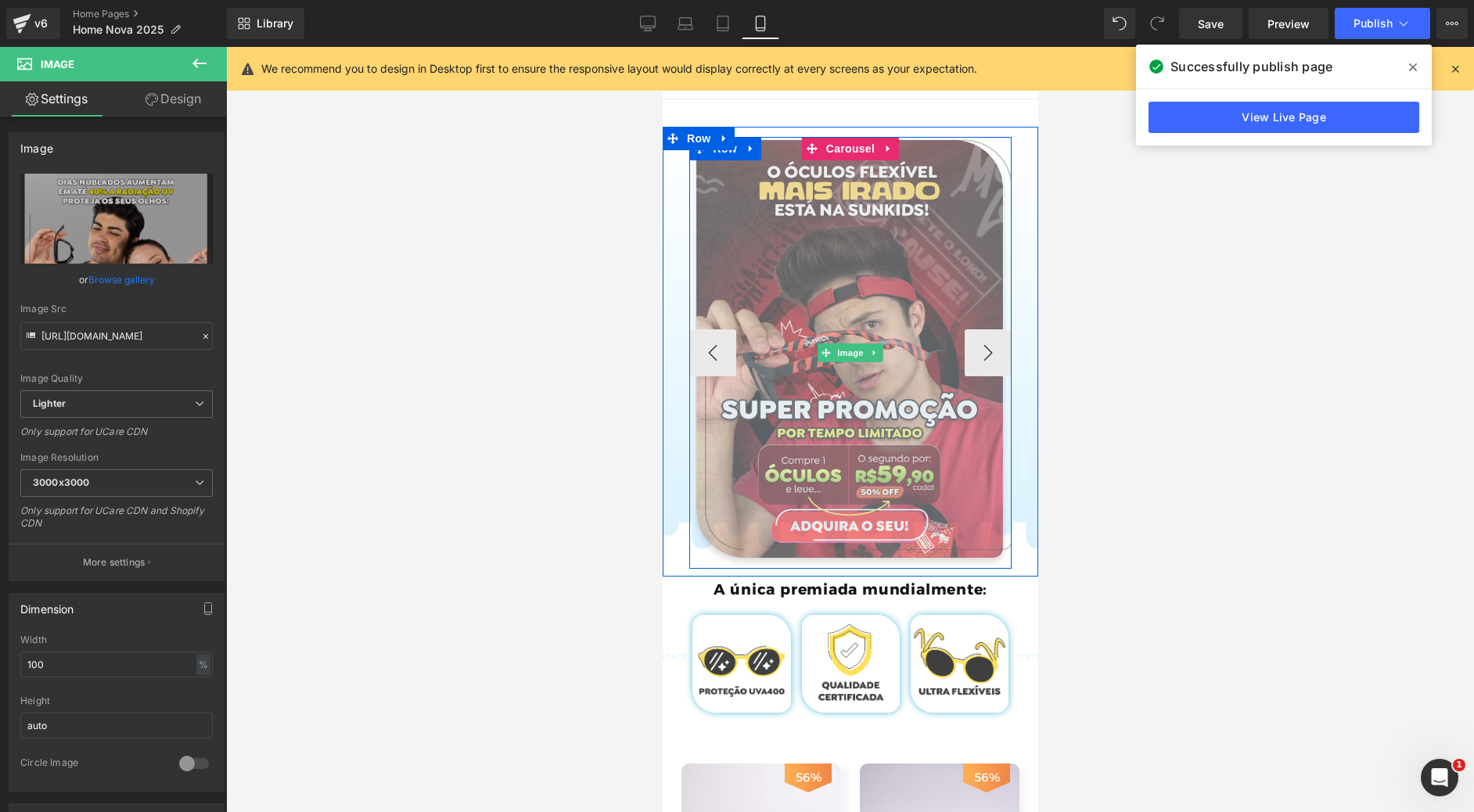
click at [841, 300] on img at bounding box center [849, 352] width 323 height 431
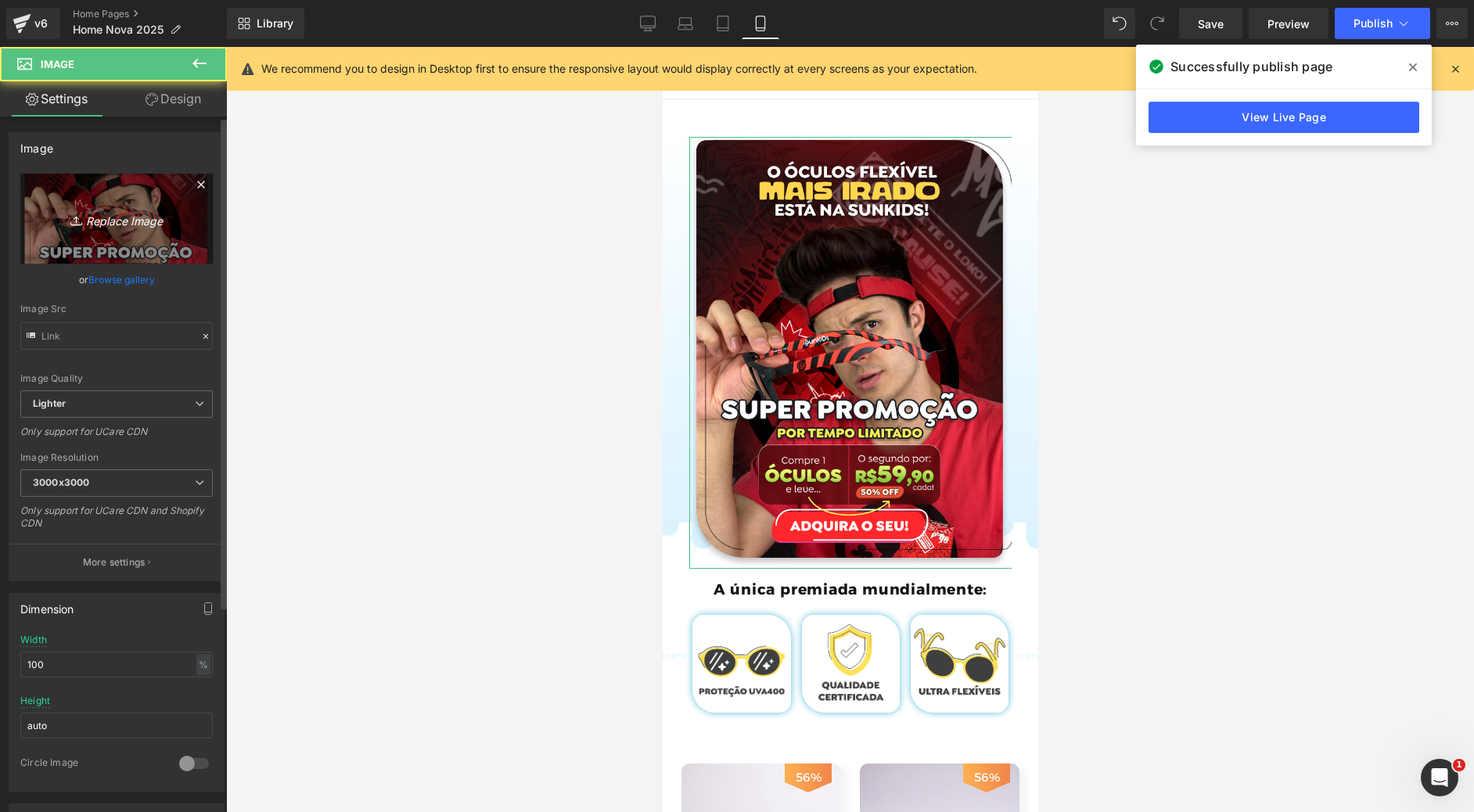
click at [106, 228] on icon "Replace Image" at bounding box center [117, 218] width 126 height 19
type input "C:\fakepath\Group 727.png"
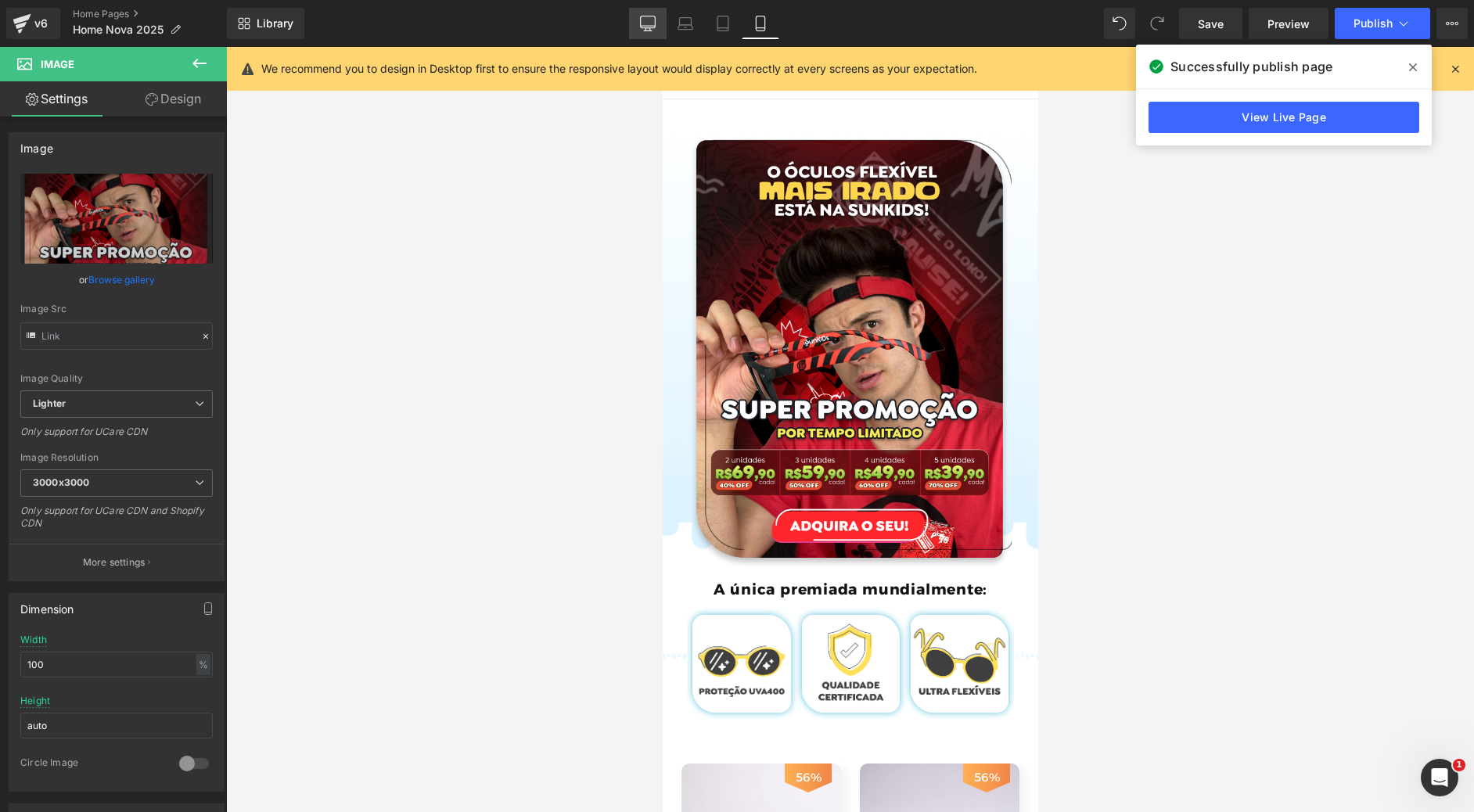
drag, startPoint x: 651, startPoint y: 25, endPoint x: 658, endPoint y: 38, distance: 14.8
click at [651, 25] on icon at bounding box center [647, 23] width 15 height 15
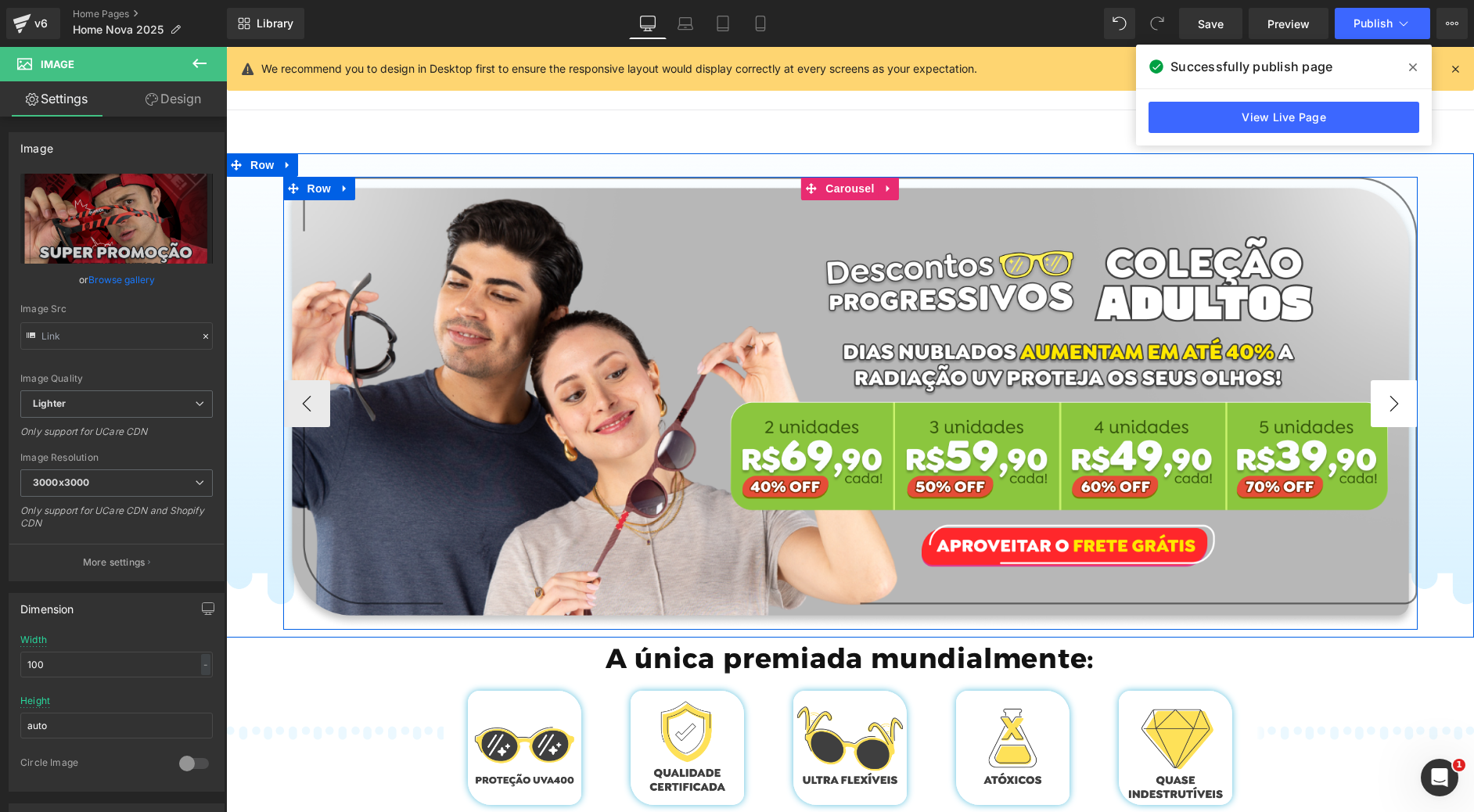
click at [1396, 411] on button "›" at bounding box center [1395, 404] width 47 height 47
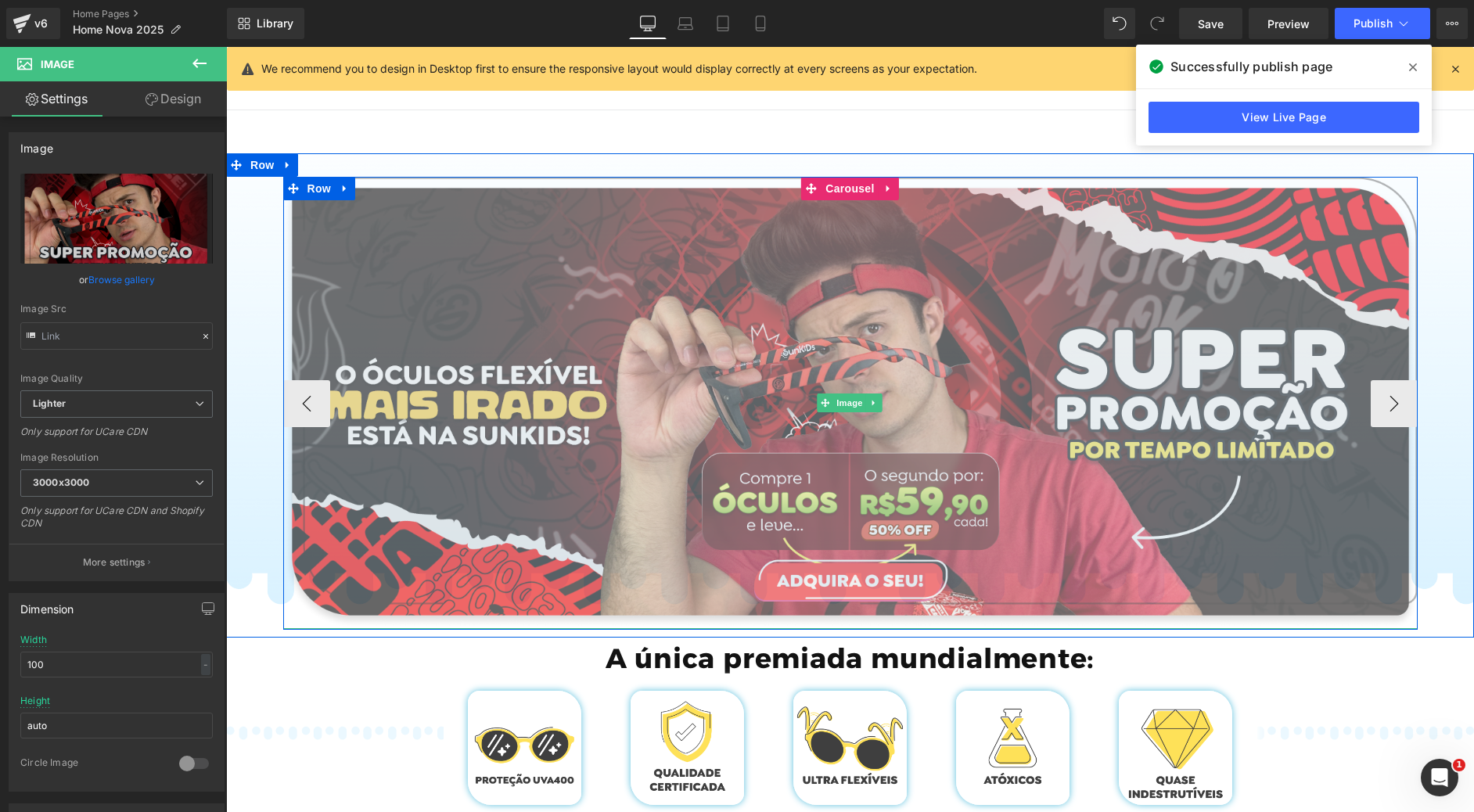
click at [917, 289] on img at bounding box center [850, 402] width 1134 height 452
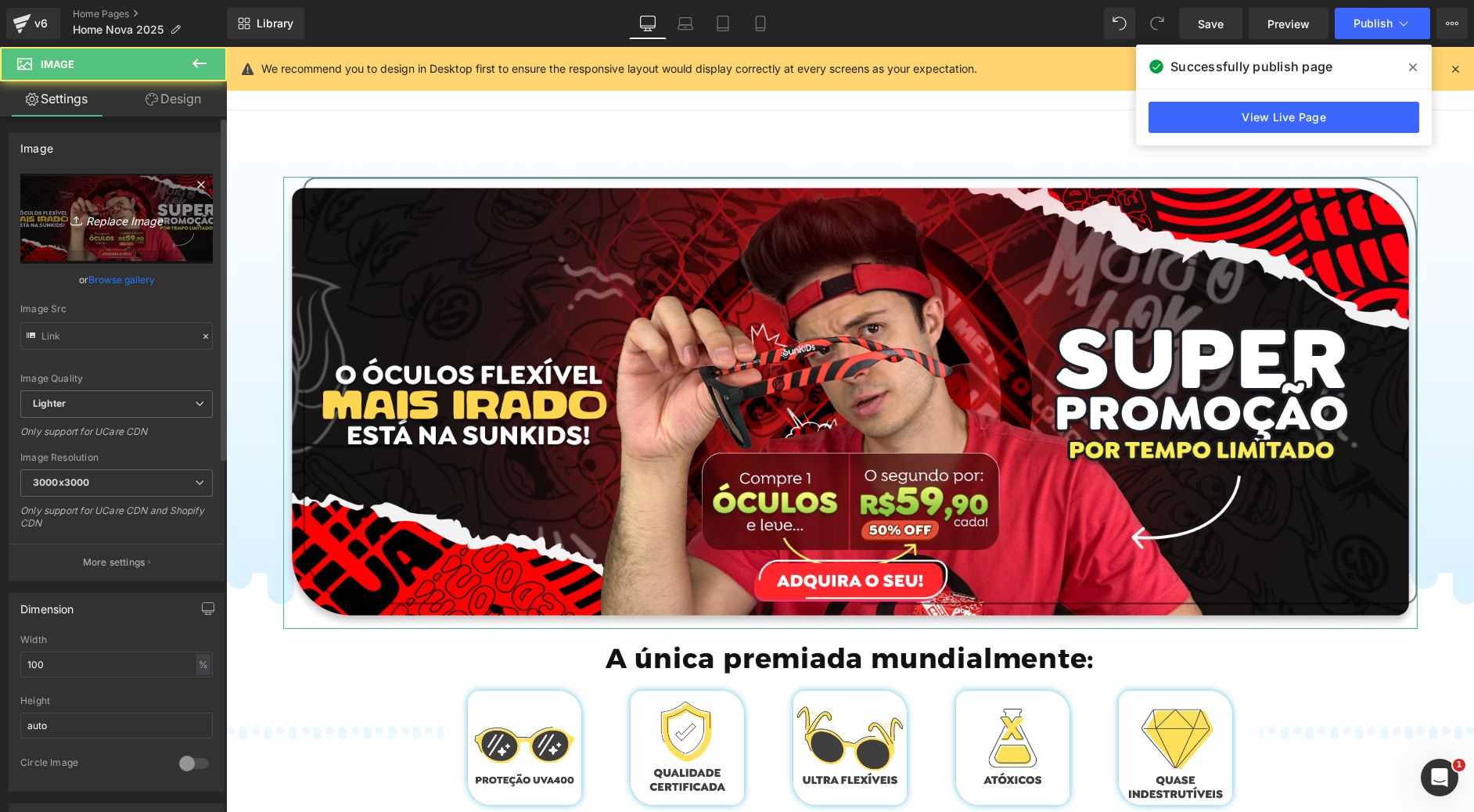
click at [127, 217] on icon "Replace Image" at bounding box center [117, 218] width 126 height 19
type input "C:\fakepath\Group 726.png"
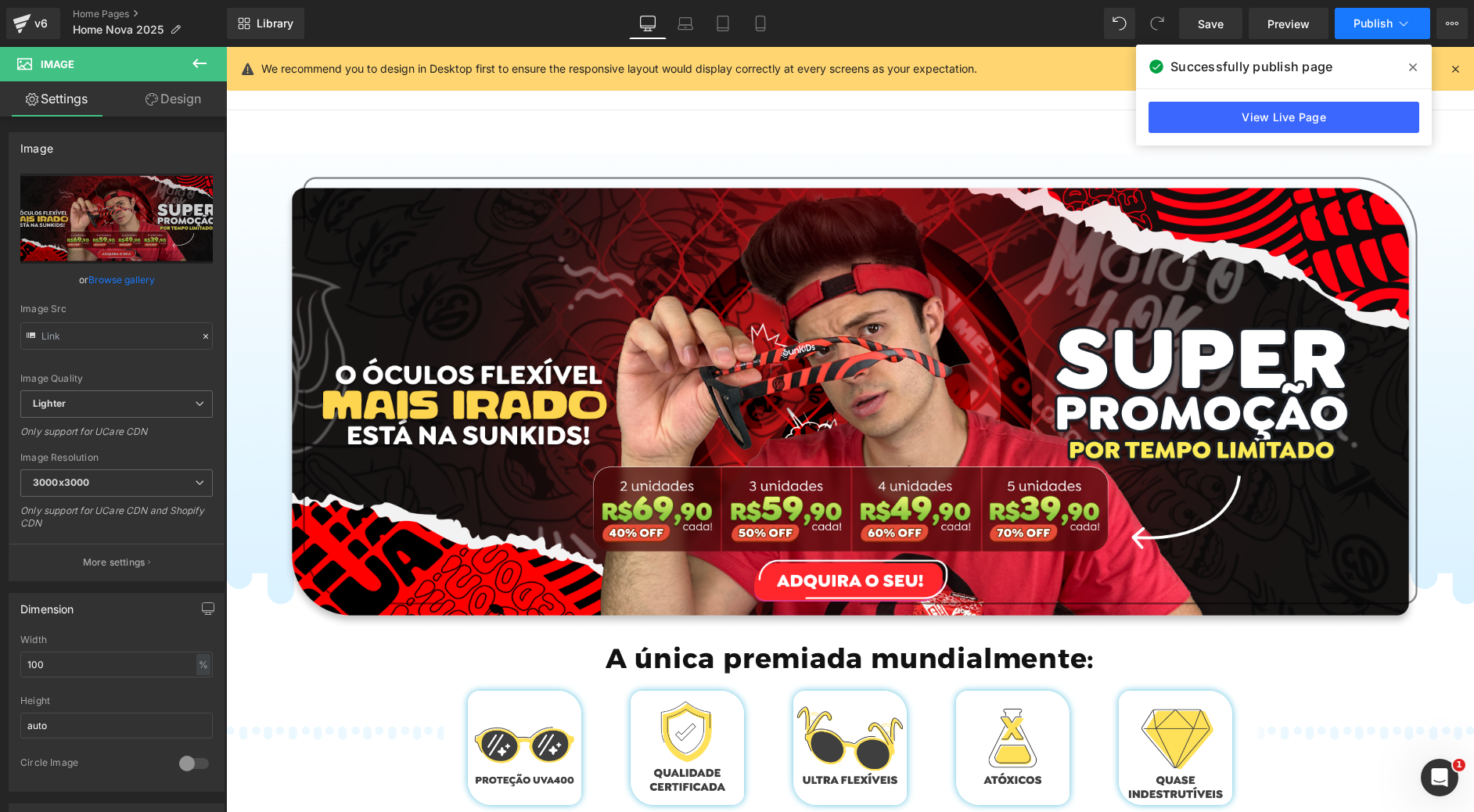
click at [1373, 17] on span "Publish" at bounding box center [1373, 24] width 39 height 13
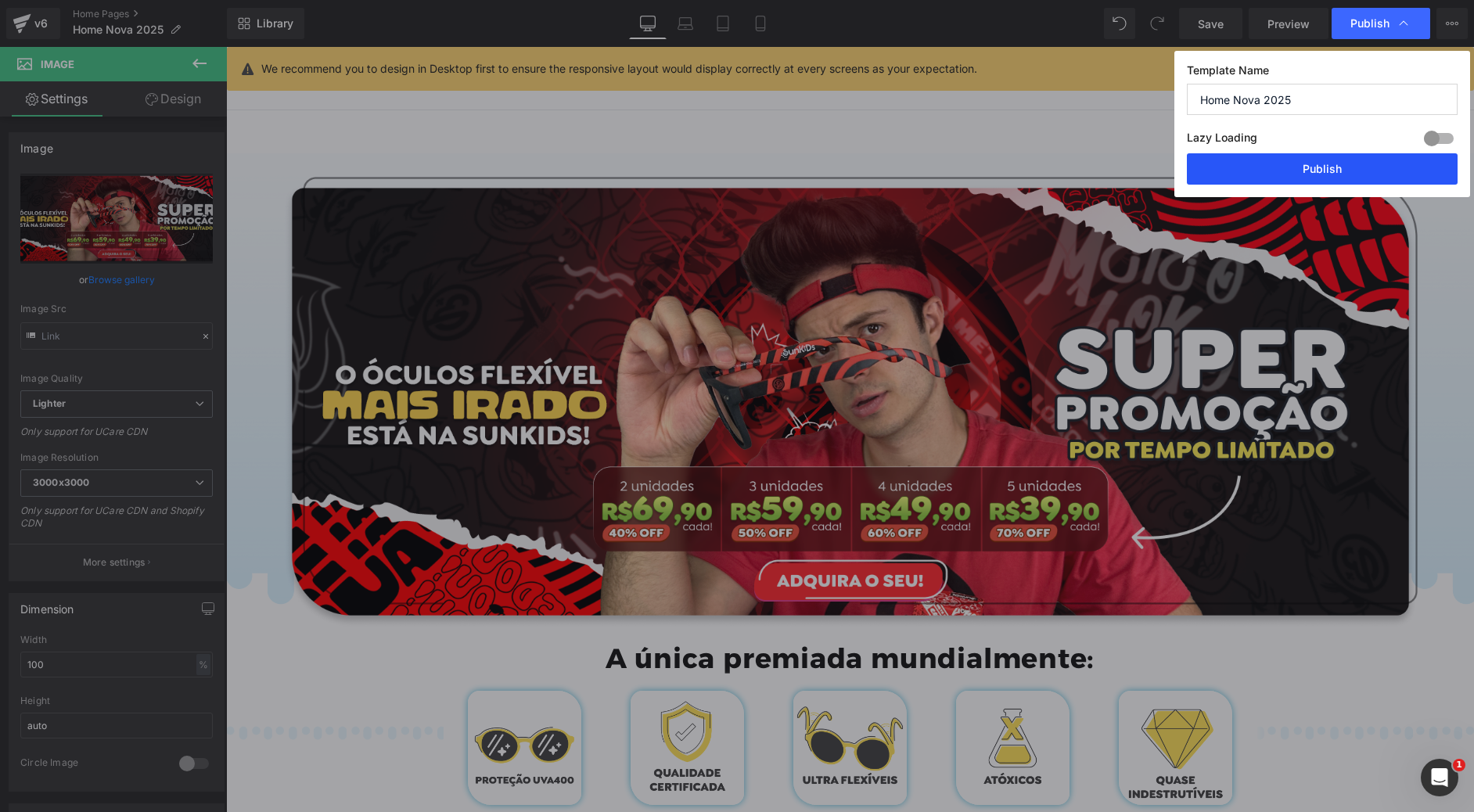
click at [1357, 157] on button "Publish" at bounding box center [1322, 168] width 270 height 31
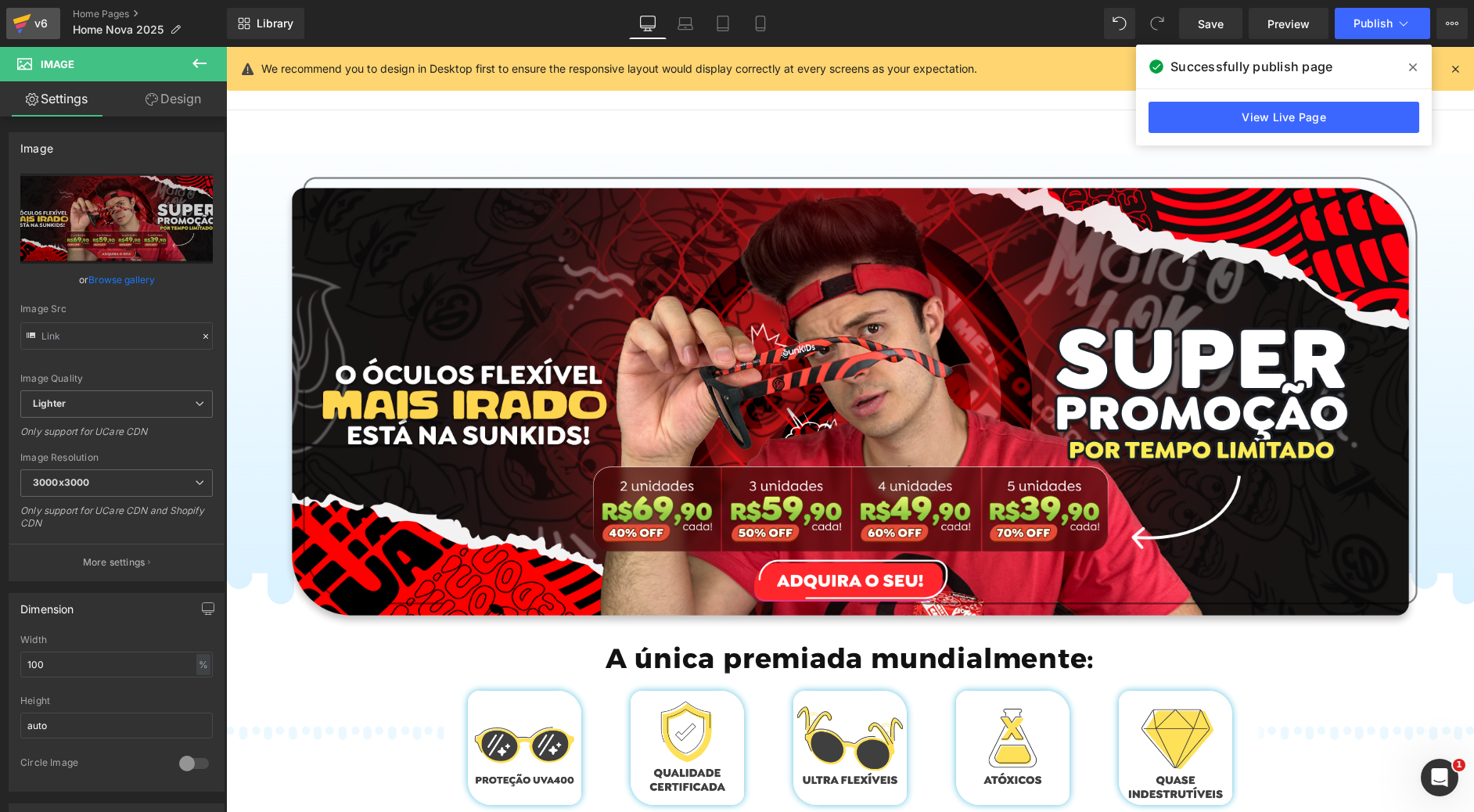
click at [28, 28] on icon at bounding box center [22, 23] width 19 height 39
